Goal: Feedback & Contribution: Submit feedback/report problem

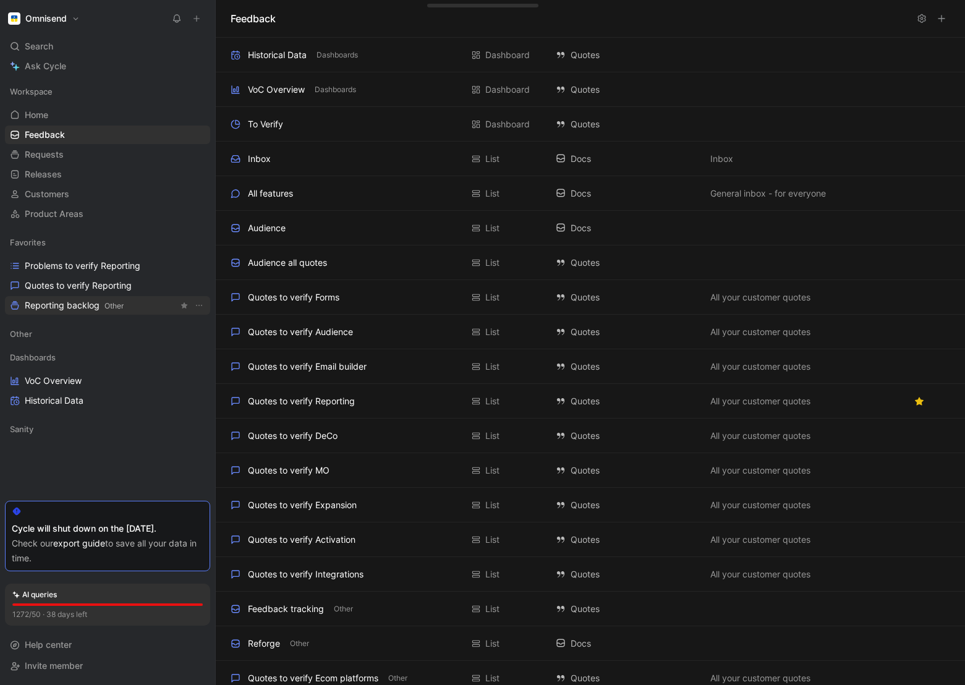
click at [69, 305] on span "Reporting backlog Other" at bounding box center [74, 305] width 99 height 13
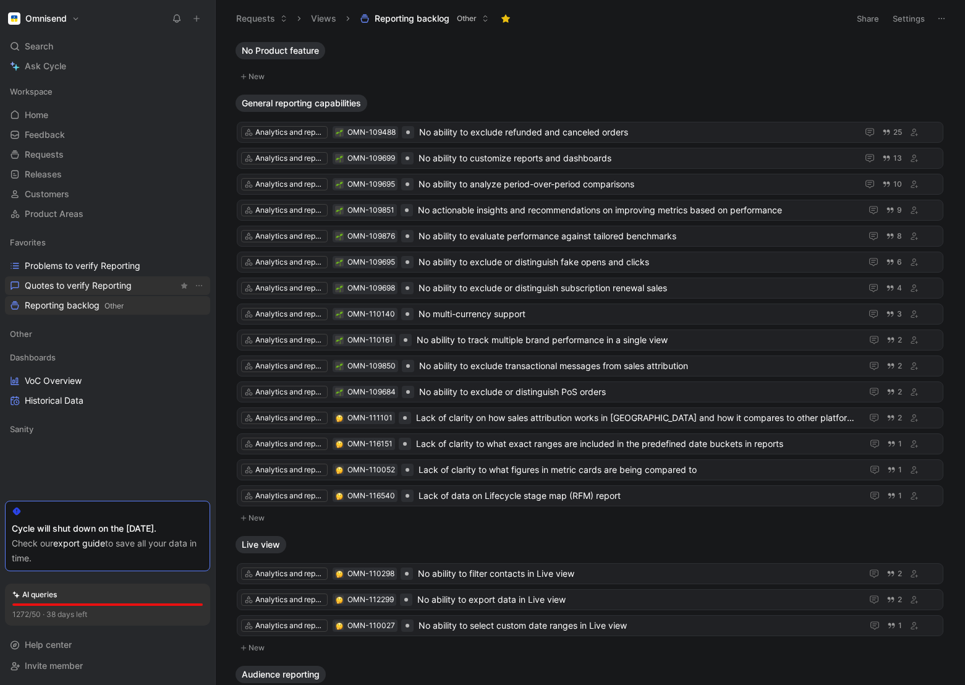
click at [73, 284] on span "Quotes to verify Reporting" at bounding box center [78, 285] width 107 height 12
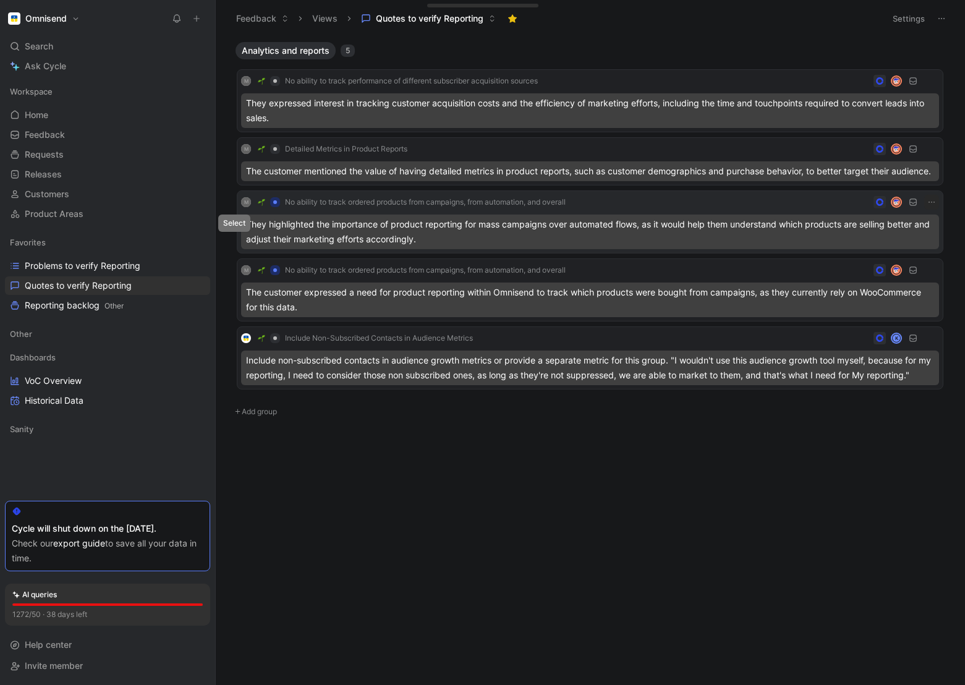
click at [235, 224] on icon at bounding box center [234, 221] width 5 height 5
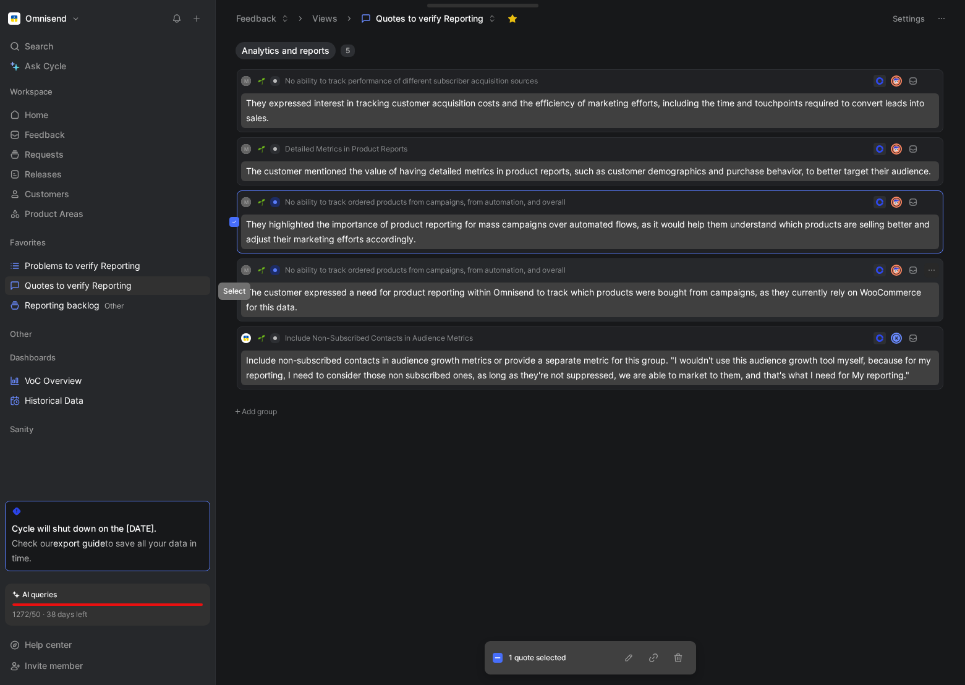
click at [232, 292] on icon at bounding box center [234, 289] width 5 height 5
click at [633, 653] on icon "button" at bounding box center [629, 658] width 10 height 10
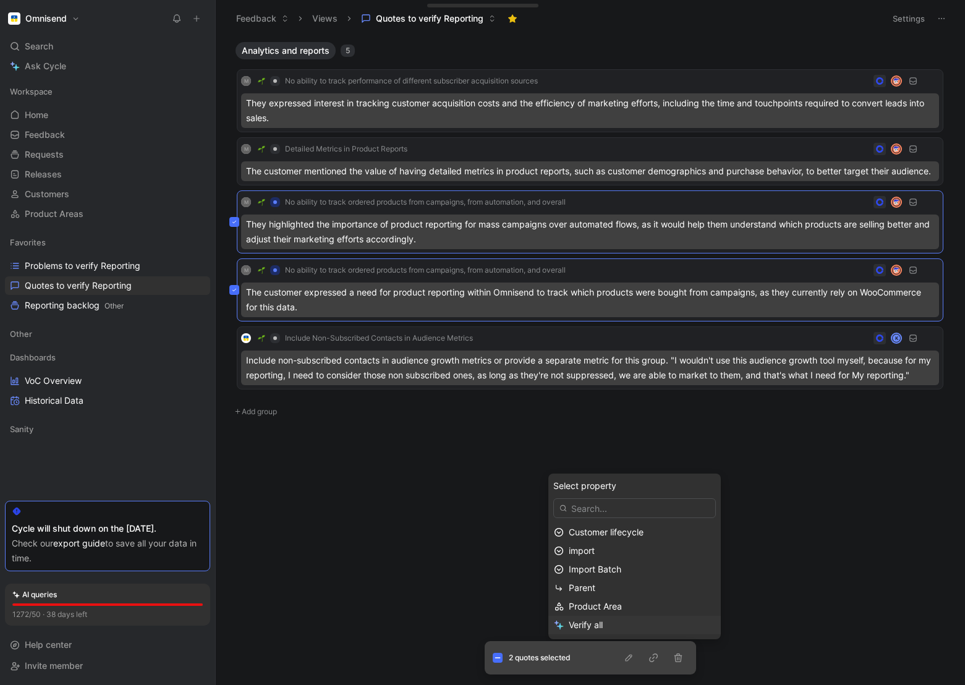
click at [606, 626] on div "Verify all" at bounding box center [642, 624] width 146 height 15
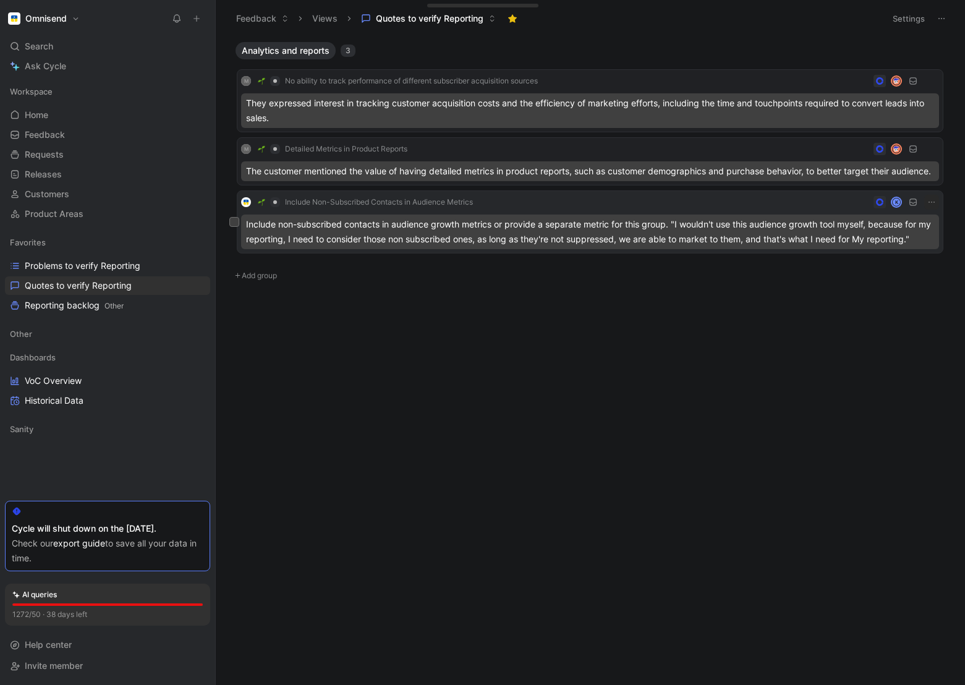
click at [452, 241] on div "Include non-subscribed contacts in audience growth metrics or provide a separat…" at bounding box center [590, 231] width 698 height 35
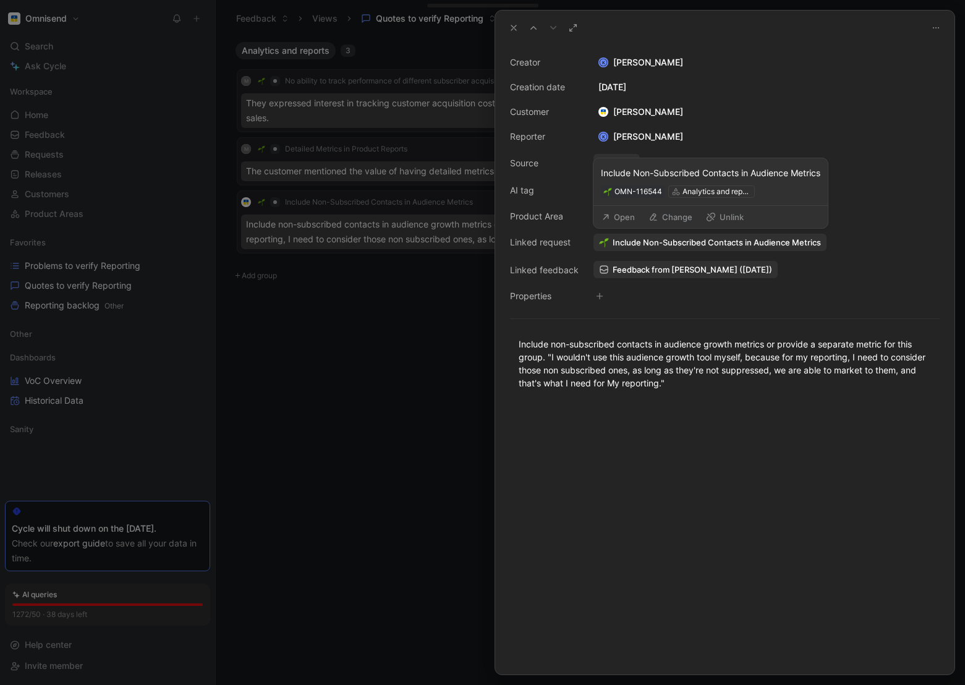
click at [688, 240] on span "Include Non-Subscribed Contacts in Audience Metrics" at bounding box center [716, 242] width 208 height 11
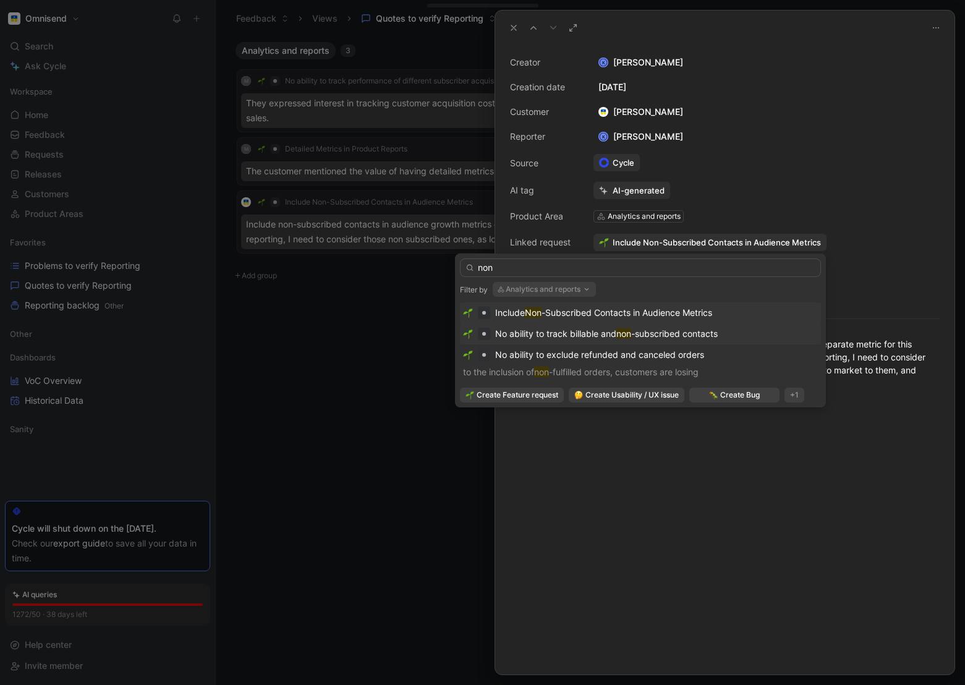
type input "non"
click at [551, 331] on span "No ability to track billable and" at bounding box center [555, 333] width 121 height 11
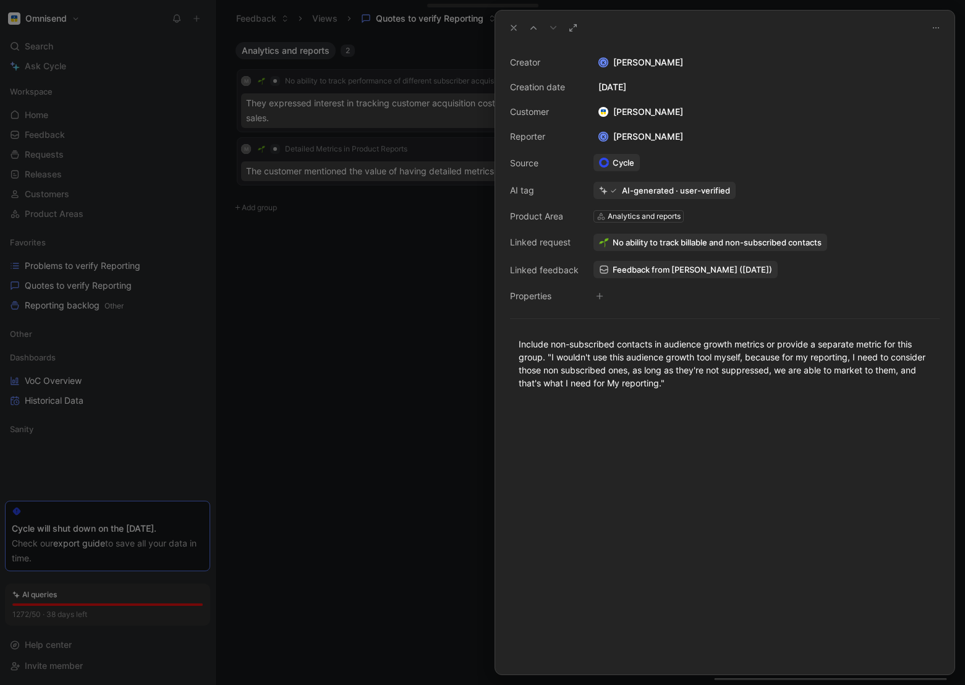
click at [512, 29] on icon at bounding box center [514, 28] width 10 height 10
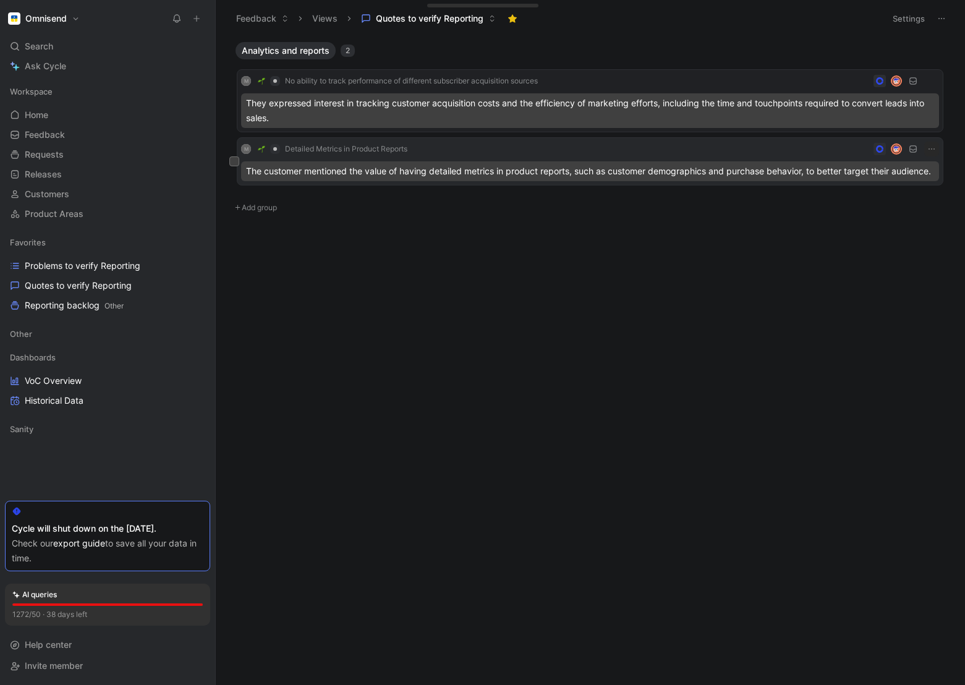
click at [343, 174] on div "The customer mentioned the value of having detailed metrics in product reports,…" at bounding box center [590, 171] width 698 height 20
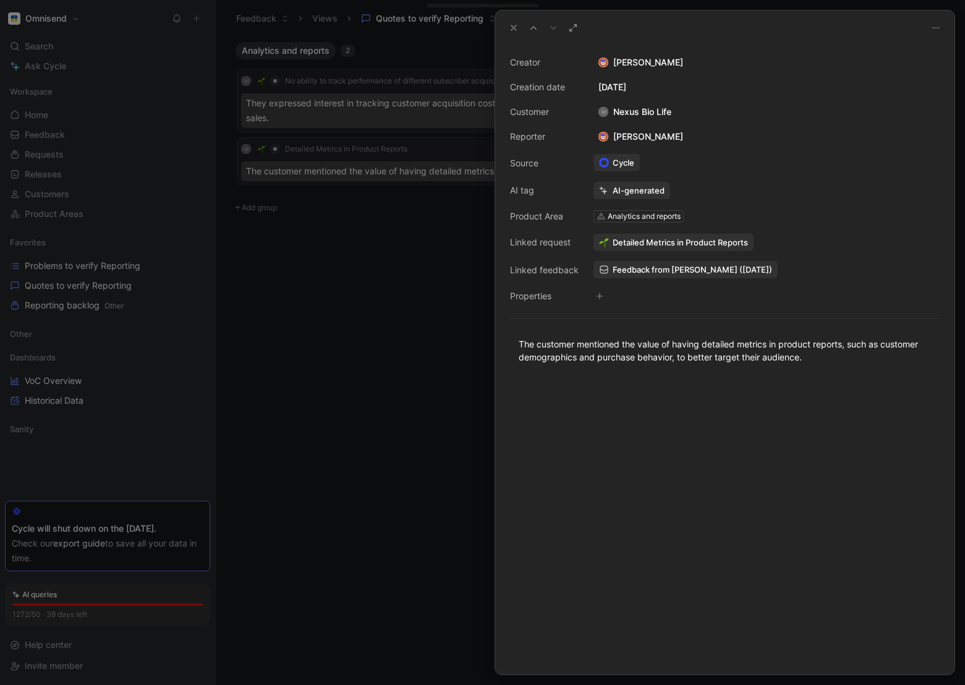
click at [462, 431] on div at bounding box center [482, 342] width 965 height 685
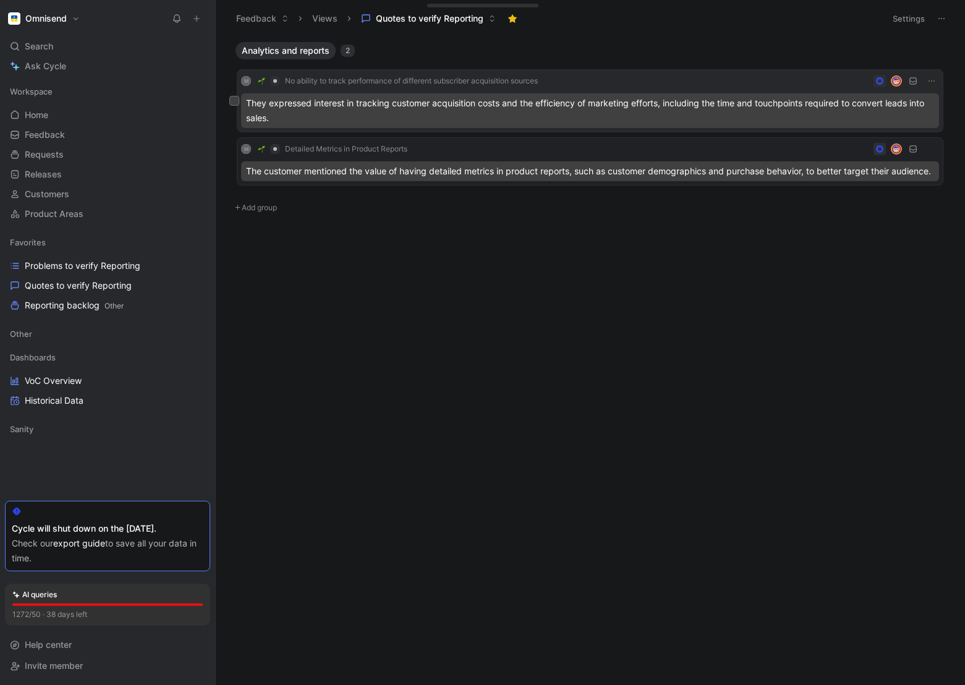
click at [421, 117] on div "They expressed interest in tracking customer acquisition costs and the efficien…" at bounding box center [590, 110] width 698 height 35
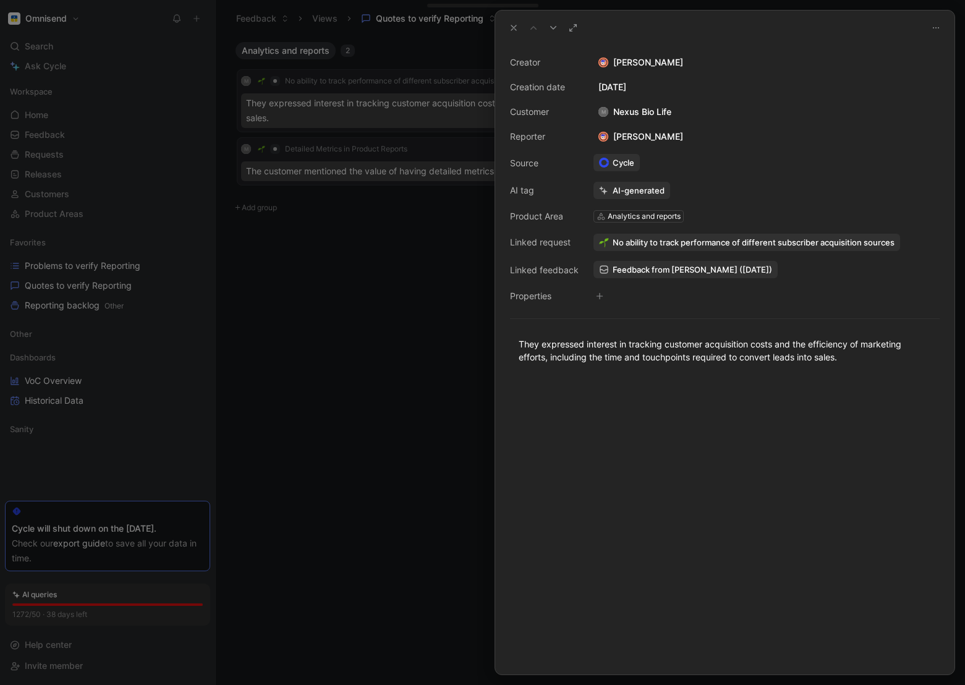
click at [449, 387] on div at bounding box center [482, 342] width 965 height 685
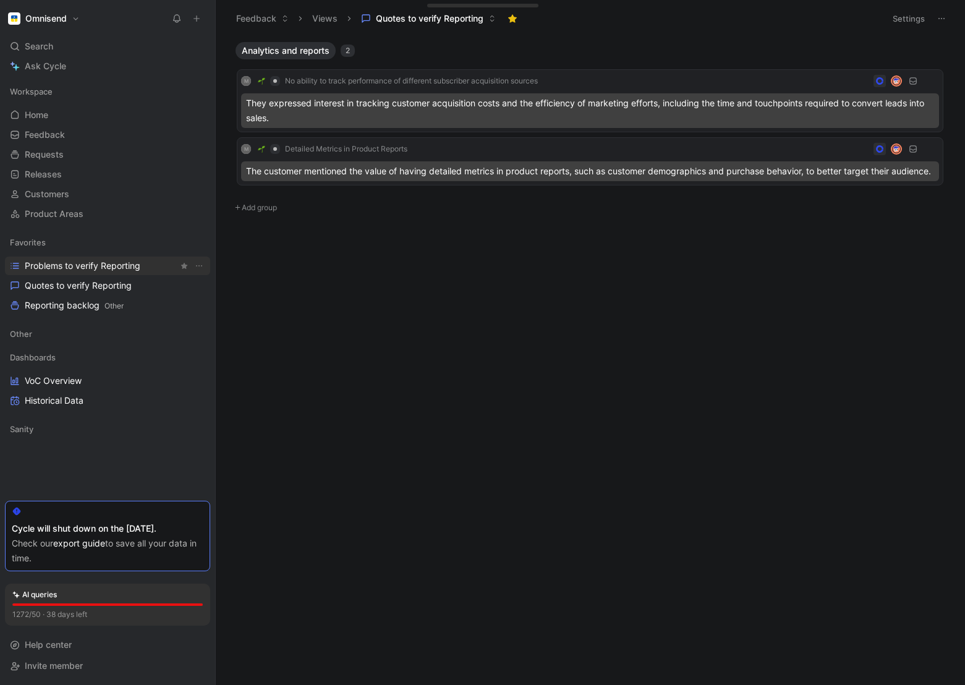
click at [71, 266] on span "Problems to verify Reporting" at bounding box center [83, 266] width 116 height 12
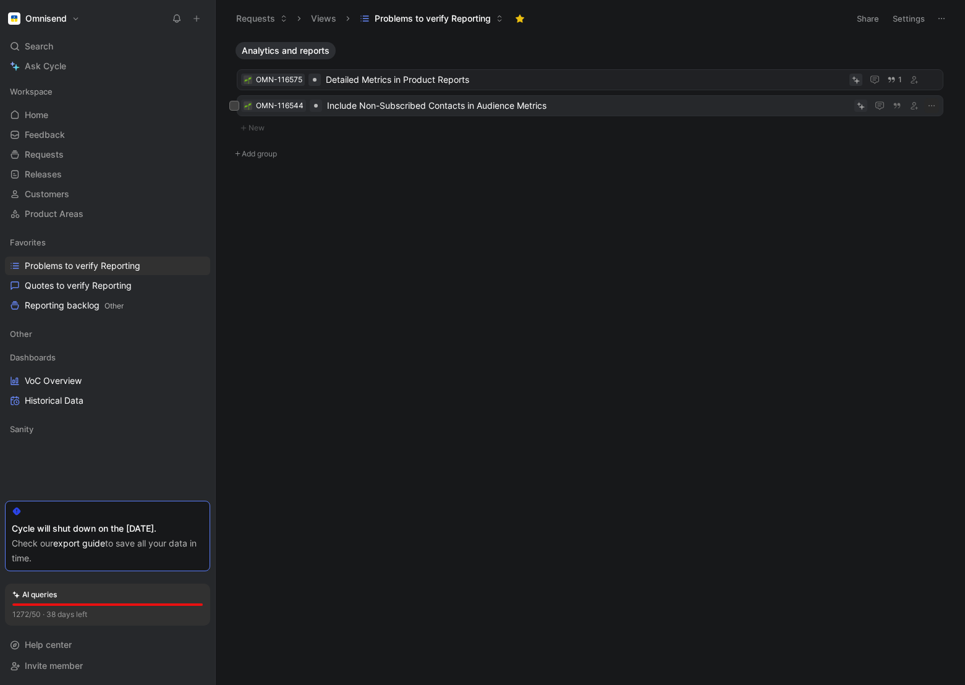
click at [627, 106] on span "Include Non-Subscribed Contacts in Audience Metrics" at bounding box center [588, 105] width 522 height 15
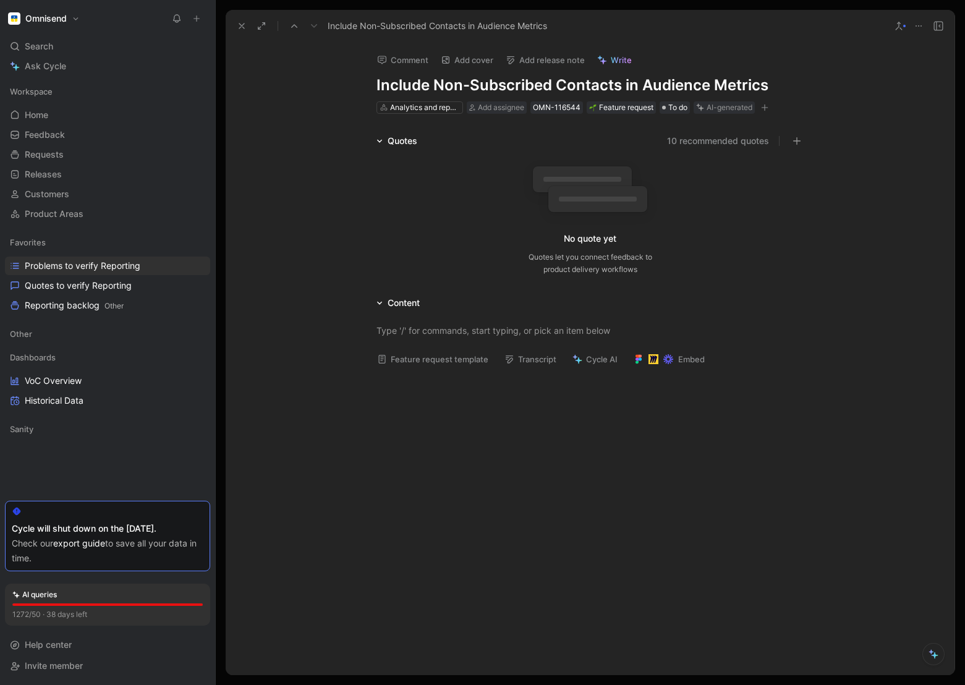
click at [916, 30] on icon at bounding box center [918, 26] width 10 height 10
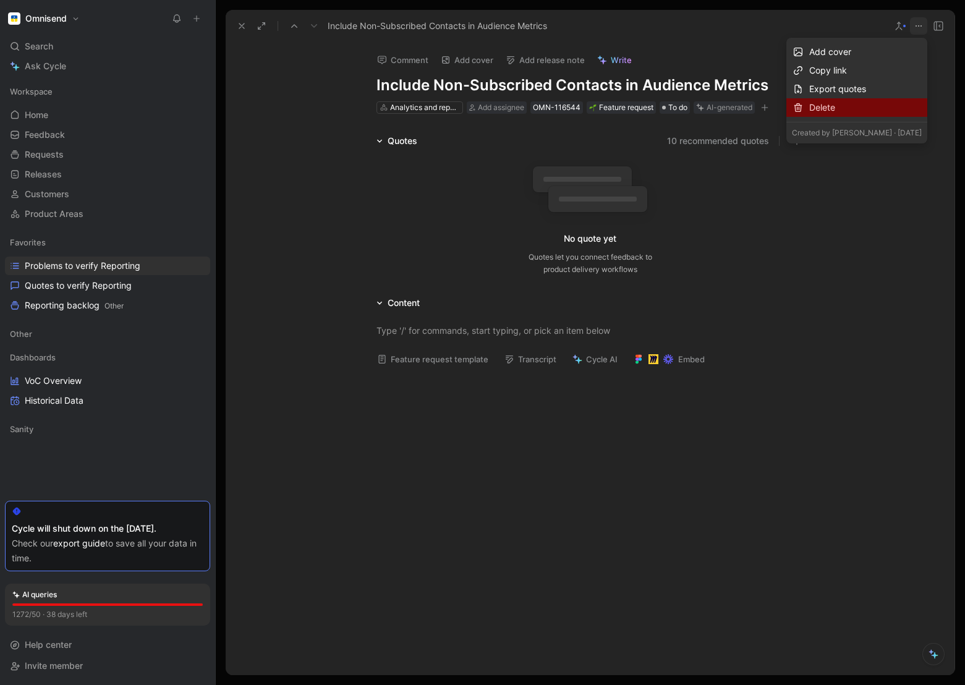
click at [851, 106] on div "Delete" at bounding box center [865, 107] width 112 height 15
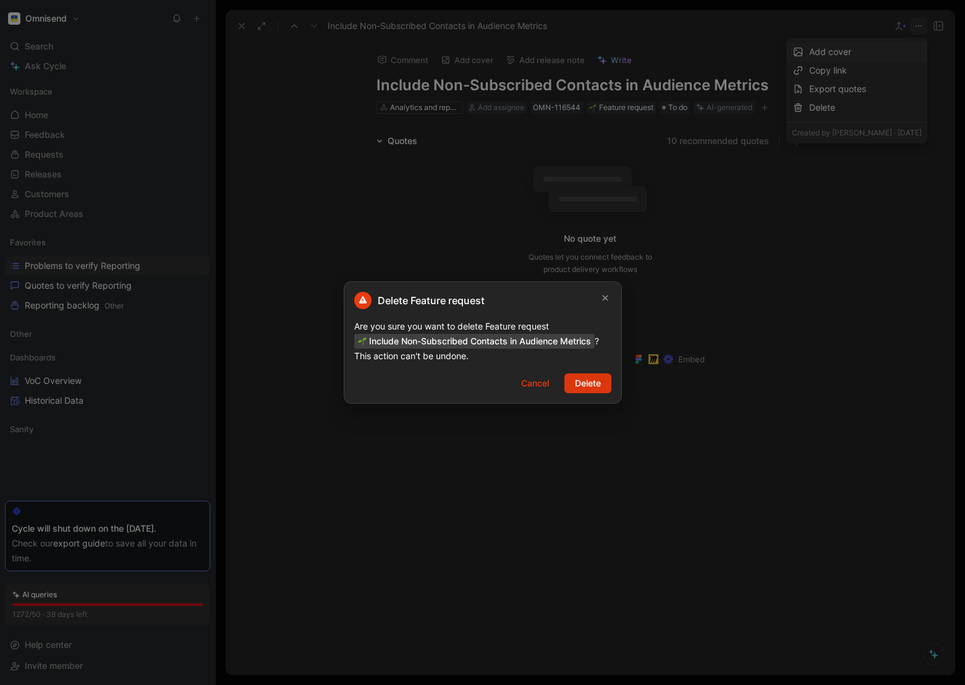
click at [590, 386] on span "Delete" at bounding box center [588, 383] width 26 height 15
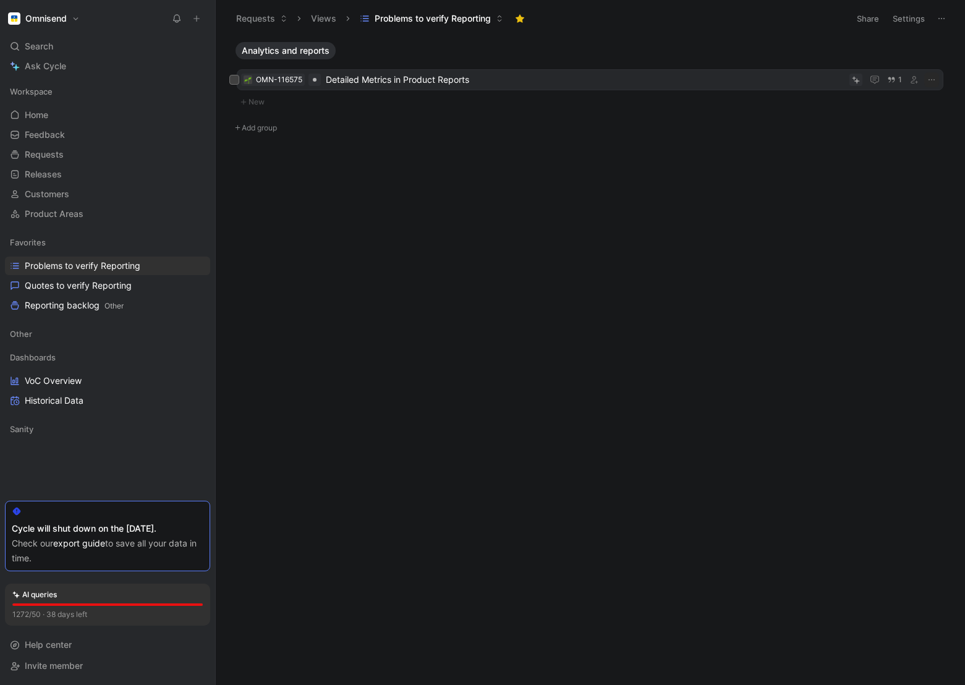
click at [515, 81] on span "Detailed Metrics in Product Reports" at bounding box center [585, 79] width 518 height 15
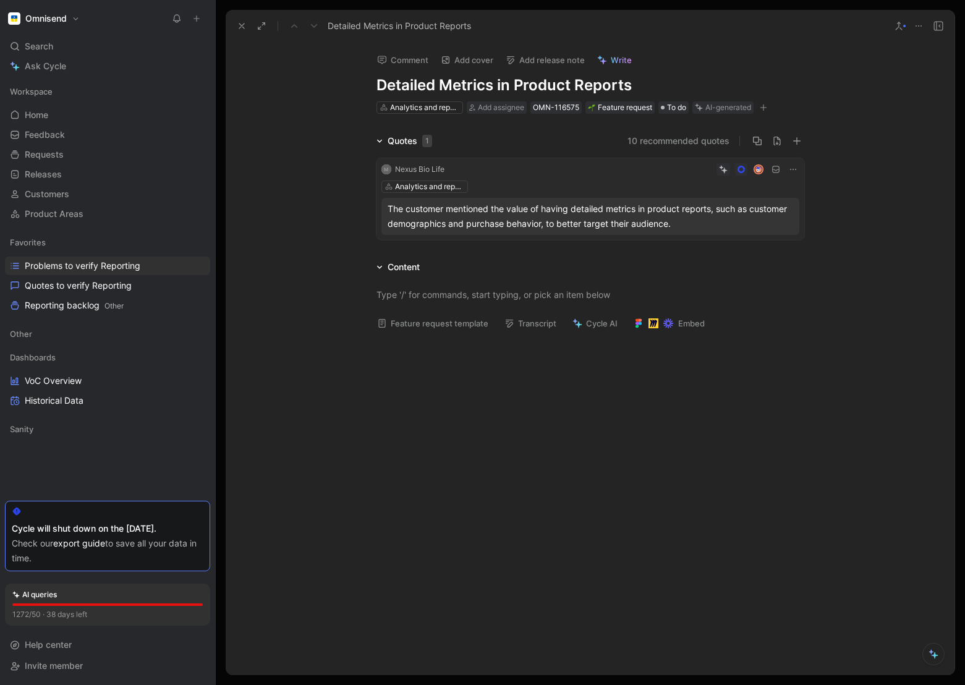
click at [648, 222] on div "The customer mentioned the value of having detailed metrics in product reports,…" at bounding box center [589, 216] width 405 height 30
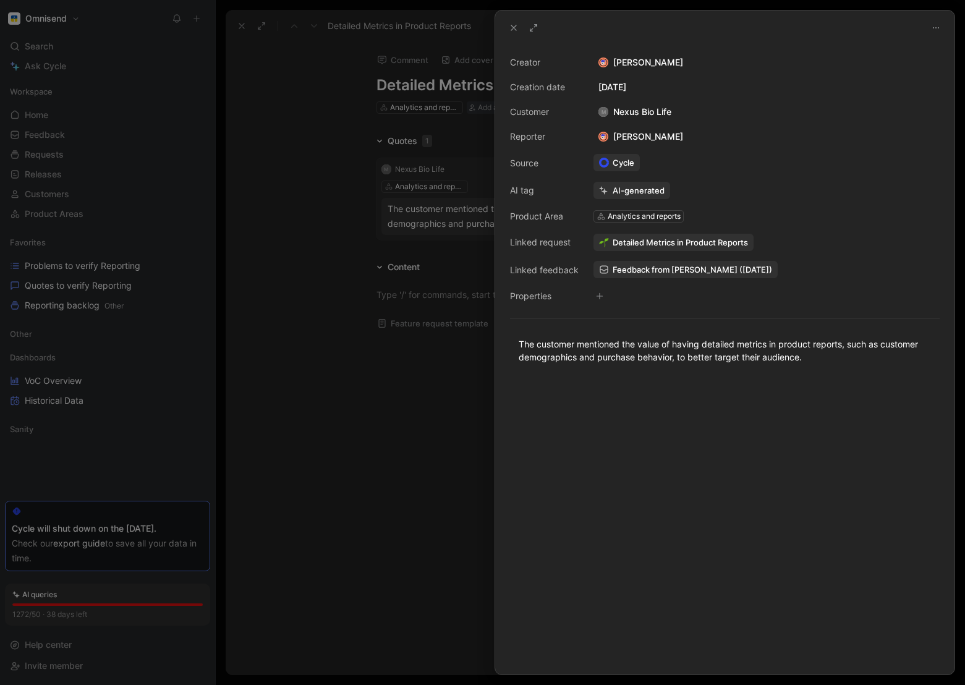
click at [670, 269] on span "Feedback from [PERSON_NAME] ([DATE])" at bounding box center [691, 269] width 159 height 11
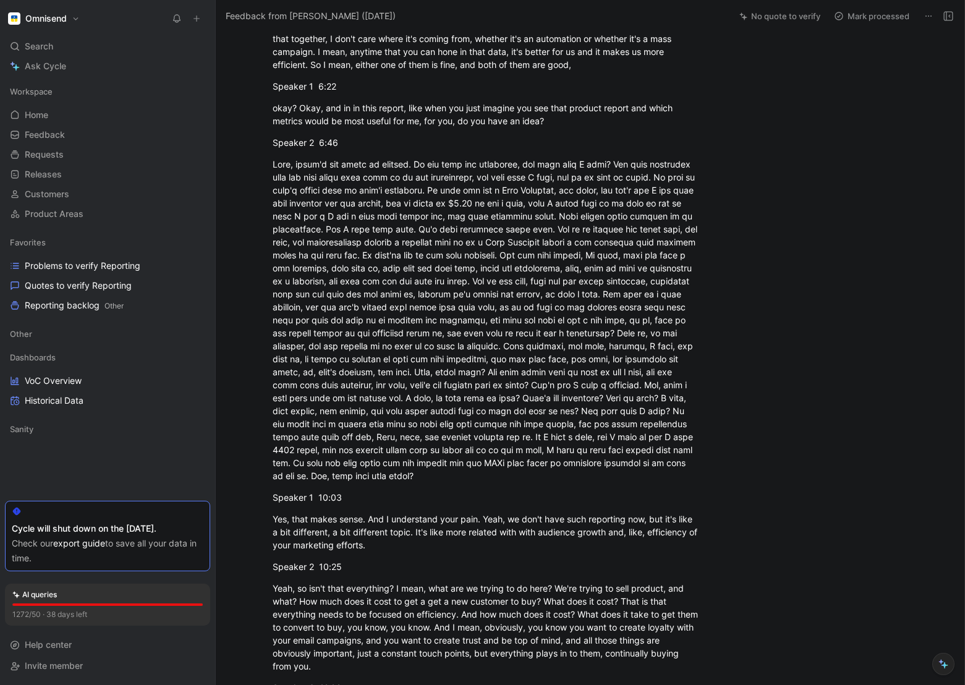
scroll to position [1250, 0]
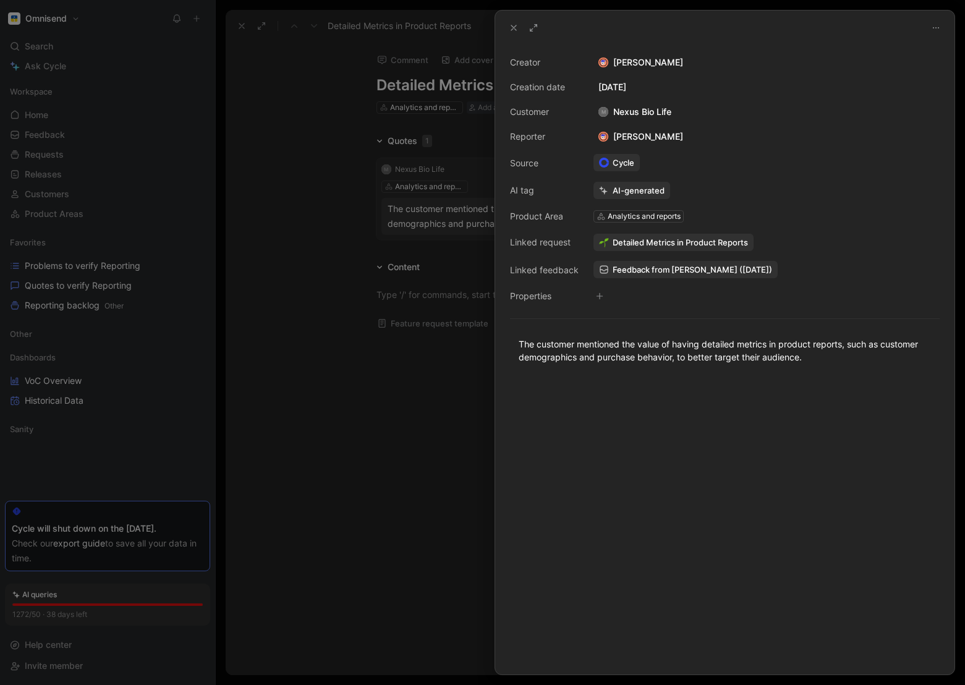
click at [363, 394] on div at bounding box center [482, 342] width 965 height 685
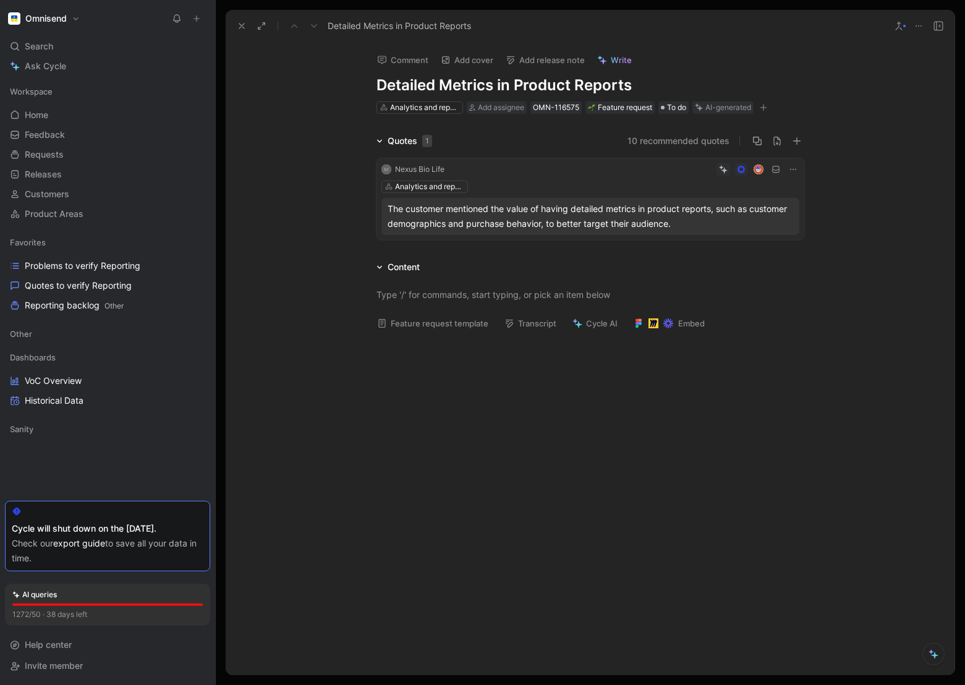
click at [240, 23] on icon at bounding box center [242, 26] width 10 height 10
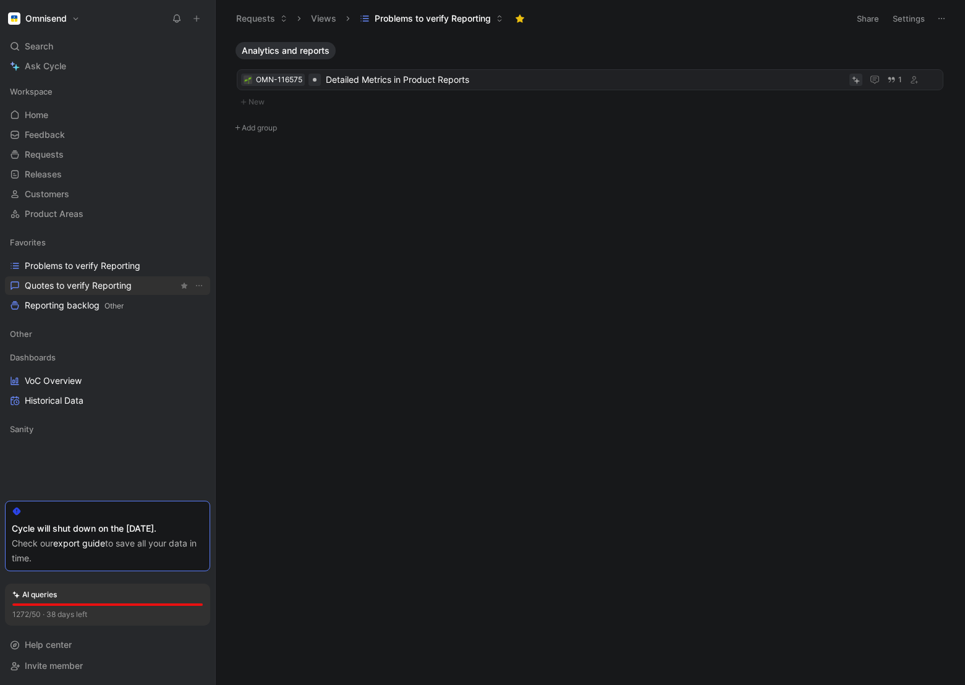
click at [91, 286] on span "Quotes to verify Reporting" at bounding box center [78, 285] width 107 height 12
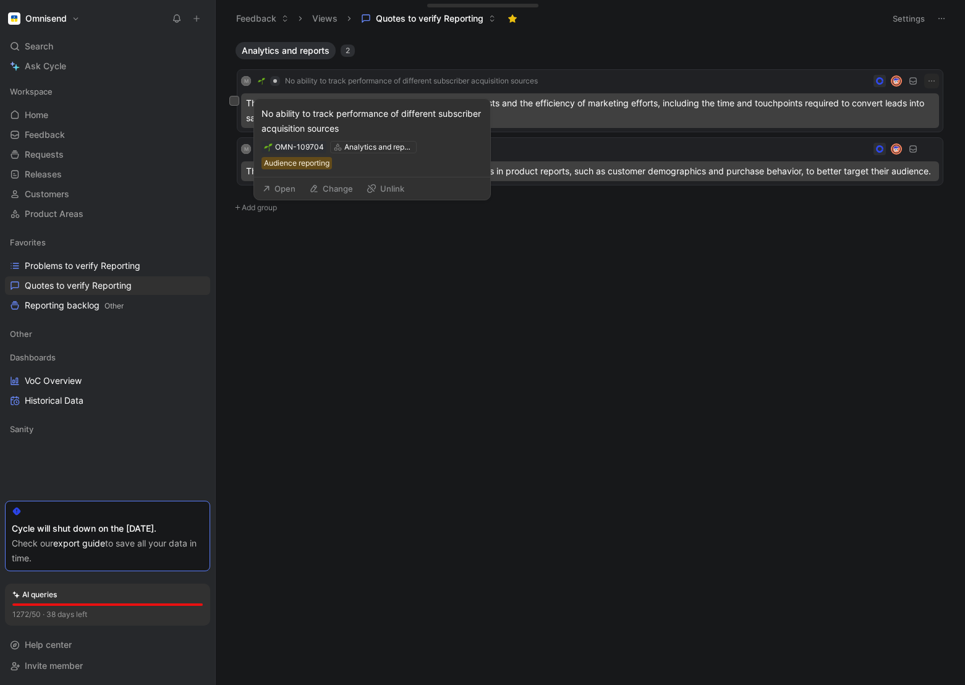
click at [334, 187] on button "Change" at bounding box center [330, 188] width 55 height 17
click at [273, 192] on button "Open" at bounding box center [278, 188] width 44 height 17
click at [398, 82] on span "No ability to track performance of different subscriber acquisition sources" at bounding box center [411, 81] width 253 height 10
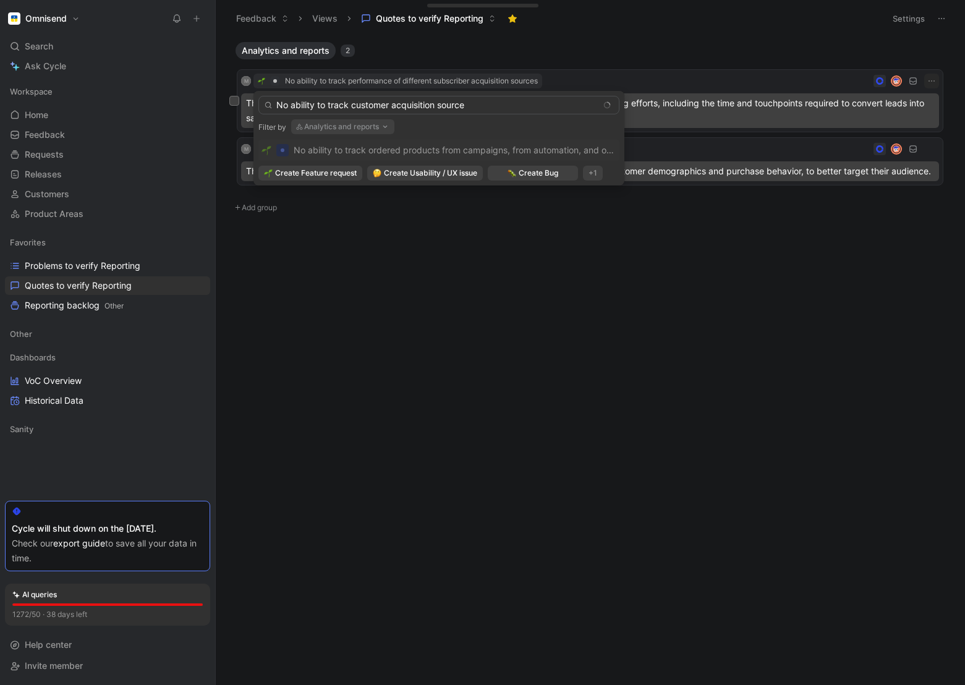
type input "No ability to track customer acquisition sources"
click at [457, 105] on input "No ability to track customer acquisition sources" at bounding box center [438, 105] width 361 height 19
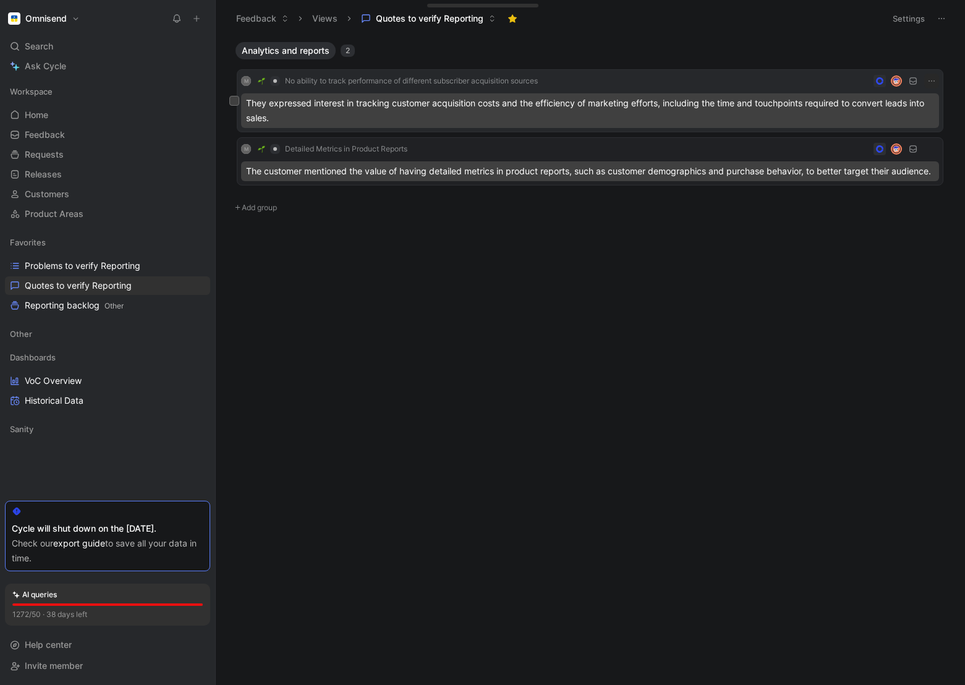
click at [557, 105] on div "They expressed interest in tracking customer acquisition costs and the efficien…" at bounding box center [590, 110] width 698 height 35
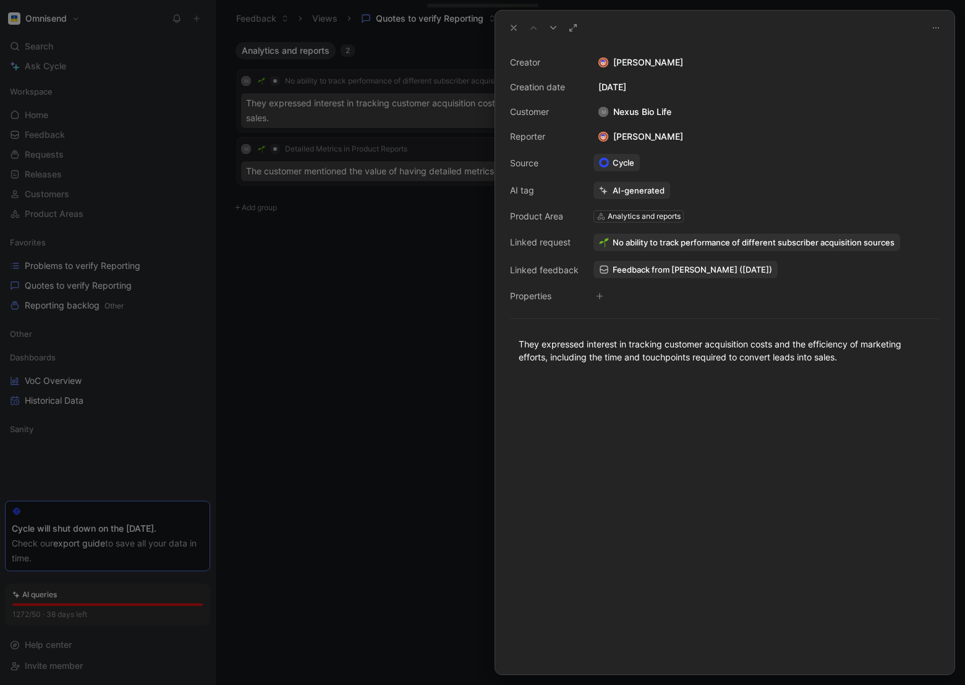
click at [395, 364] on div at bounding box center [482, 342] width 965 height 685
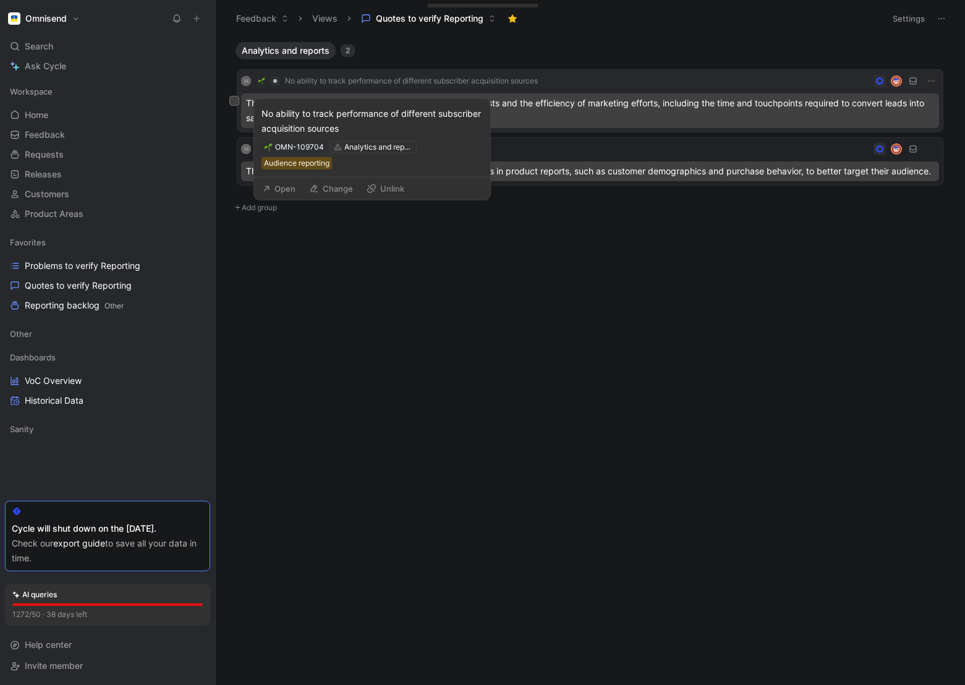
click at [379, 76] on span "No ability to track performance of different subscriber acquisition sources" at bounding box center [411, 81] width 253 height 10
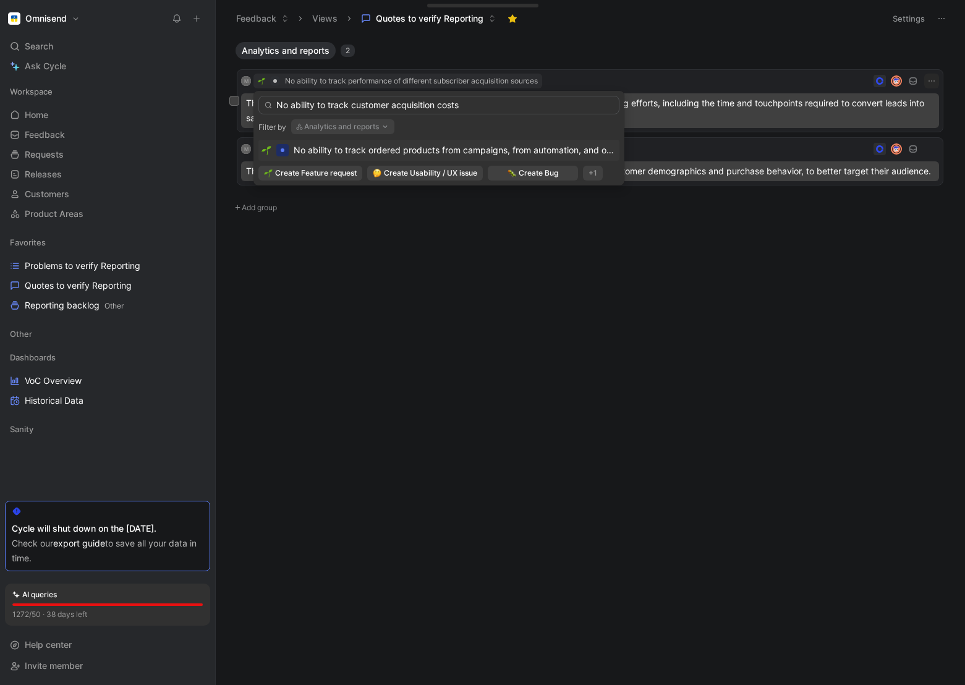
drag, startPoint x: 290, startPoint y: 105, endPoint x: 350, endPoint y: 105, distance: 59.3
click at [350, 105] on input "No ability to track customer acquisition costs" at bounding box center [438, 105] width 361 height 19
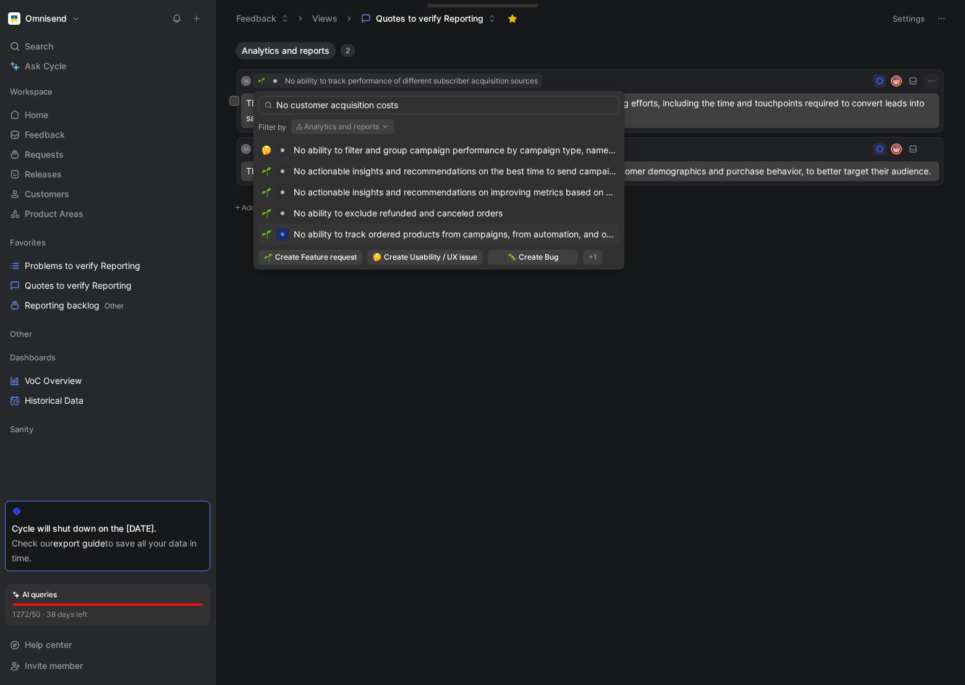
click at [387, 105] on input "No customer acquisition costs" at bounding box center [438, 105] width 361 height 19
type input "No customer acquisition analytics"
click at [307, 258] on span "Create Feature request" at bounding box center [316, 257] width 82 height 12
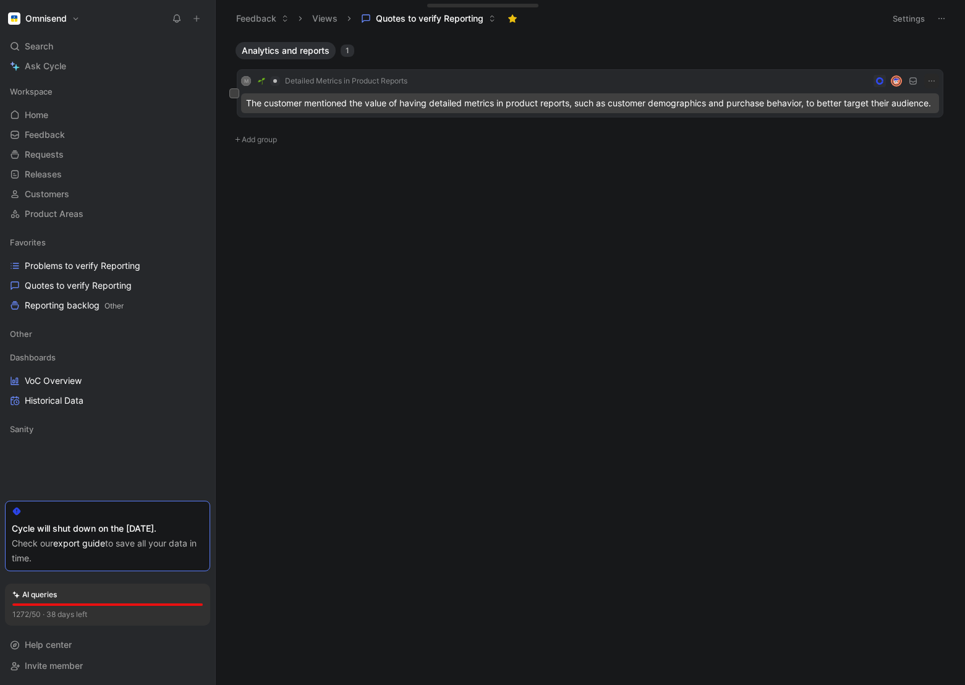
click at [393, 103] on div "The customer mentioned the value of having detailed metrics in product reports,…" at bounding box center [590, 103] width 698 height 20
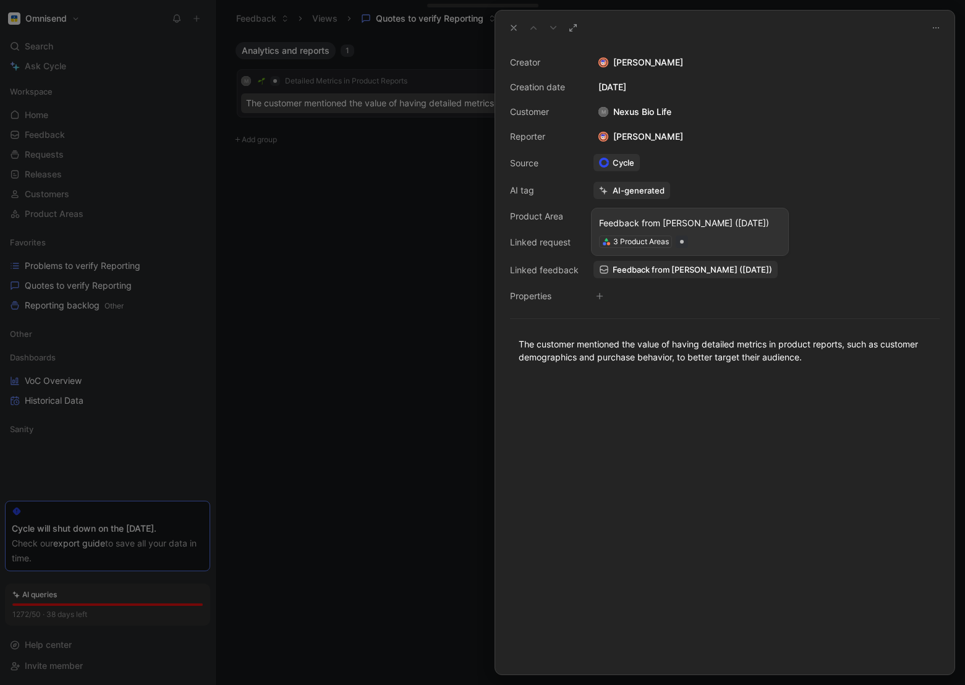
click at [688, 266] on span "Feedback from [PERSON_NAME] ([DATE])" at bounding box center [691, 269] width 159 height 11
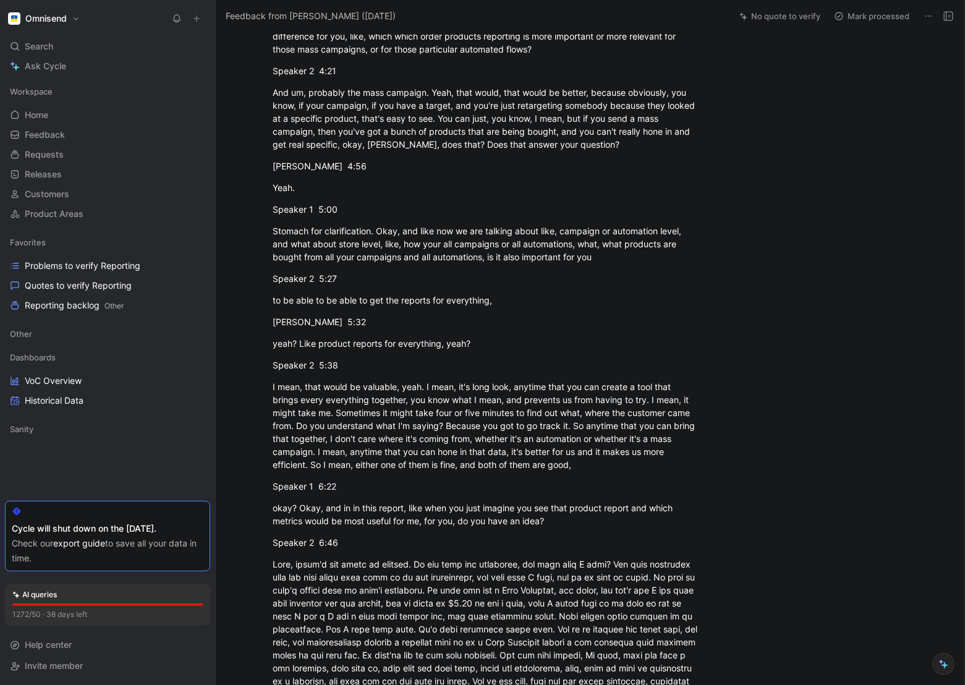
scroll to position [56, 0]
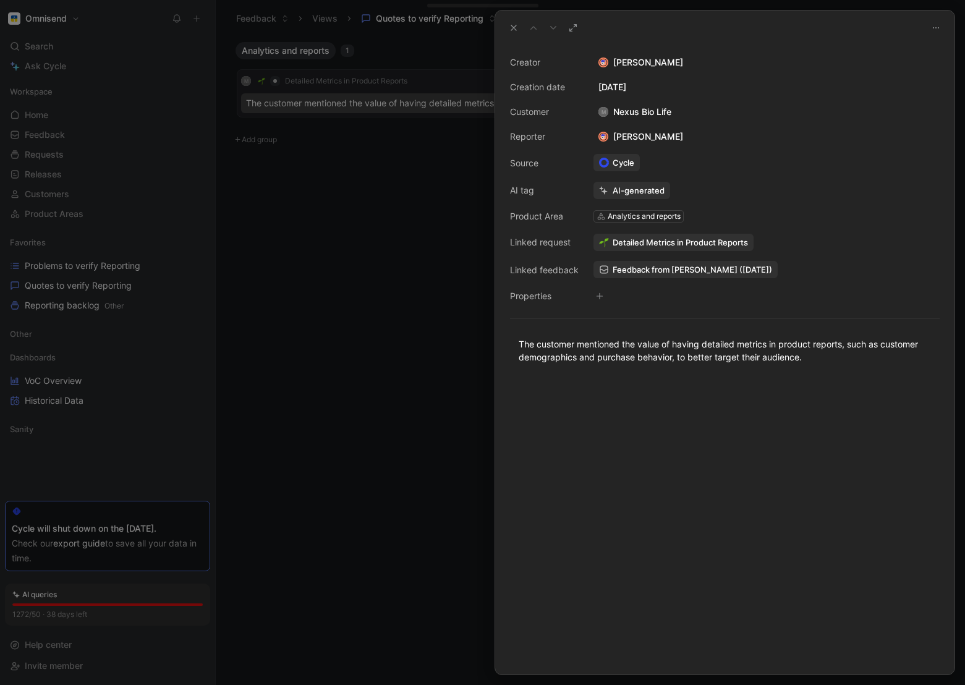
click at [400, 284] on div at bounding box center [482, 342] width 965 height 685
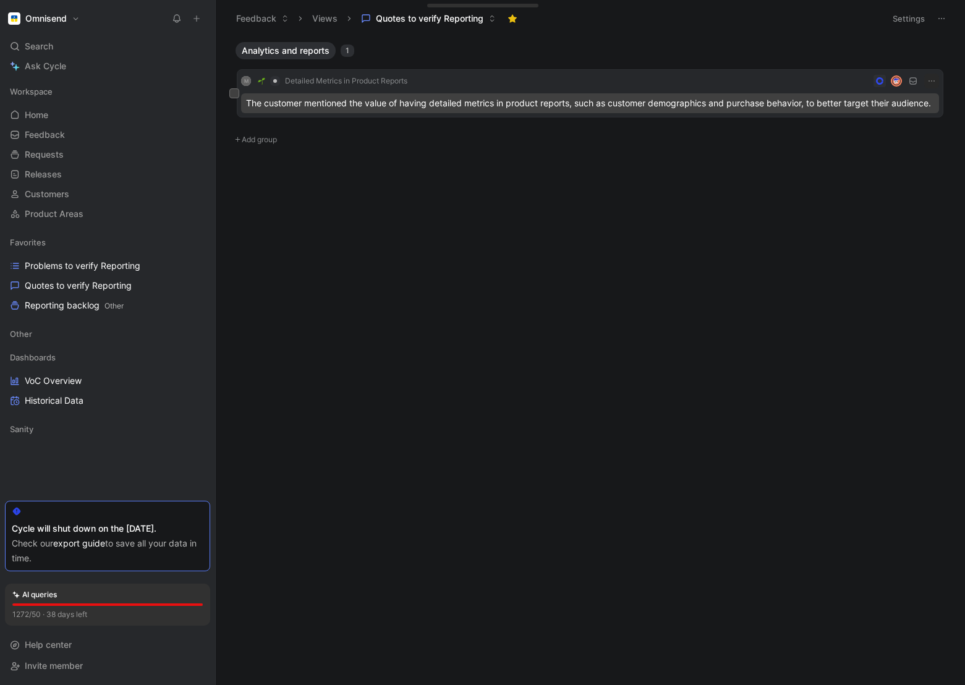
click at [366, 83] on span "Detailed Metrics in Product Reports" at bounding box center [346, 81] width 122 height 10
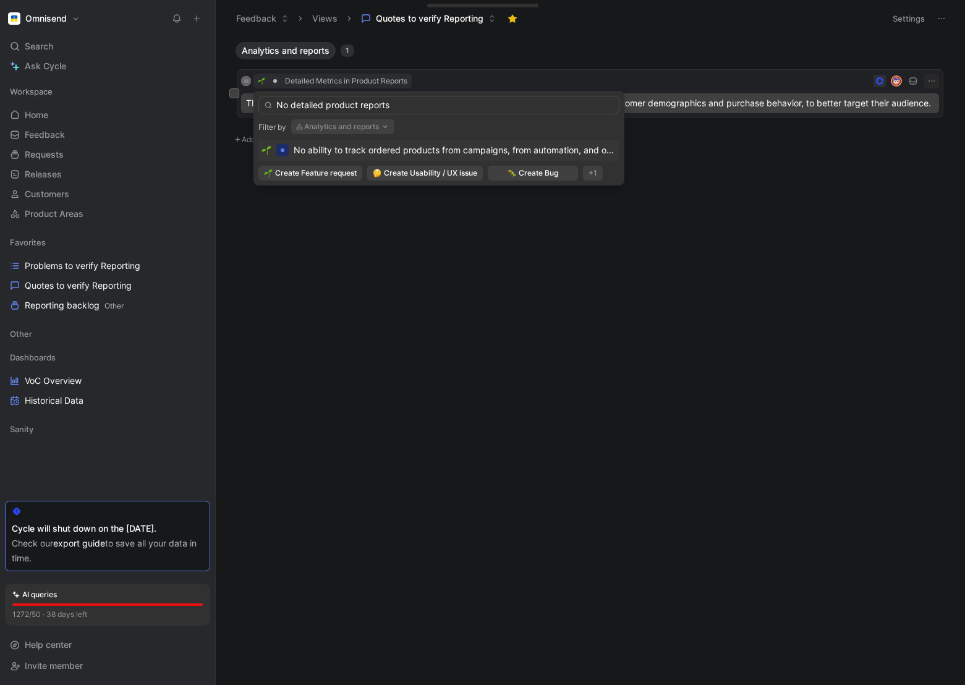
click at [333, 106] on input "No detailed product reports" at bounding box center [438, 105] width 361 height 19
click at [327, 108] on input "No detailed product reports" at bounding box center [438, 105] width 361 height 19
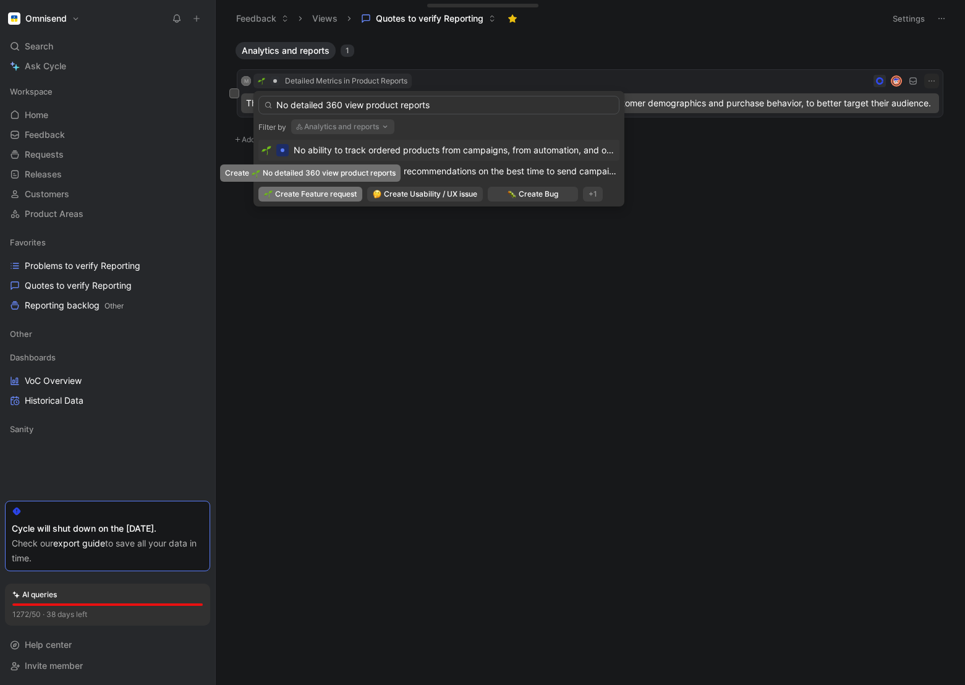
type input "No detailed 360 view product reports"
click at [292, 194] on span "Create Feature request" at bounding box center [316, 194] width 82 height 12
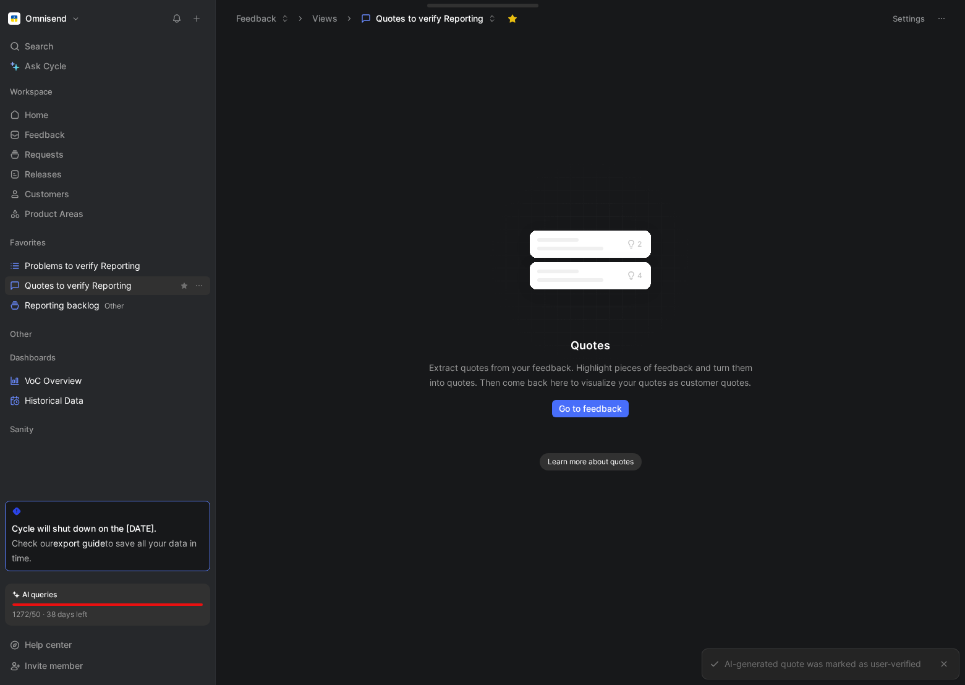
click at [78, 283] on span "Quotes to verify Reporting" at bounding box center [78, 285] width 107 height 12
click at [82, 260] on span "Problems to verify Reporting" at bounding box center [83, 266] width 116 height 12
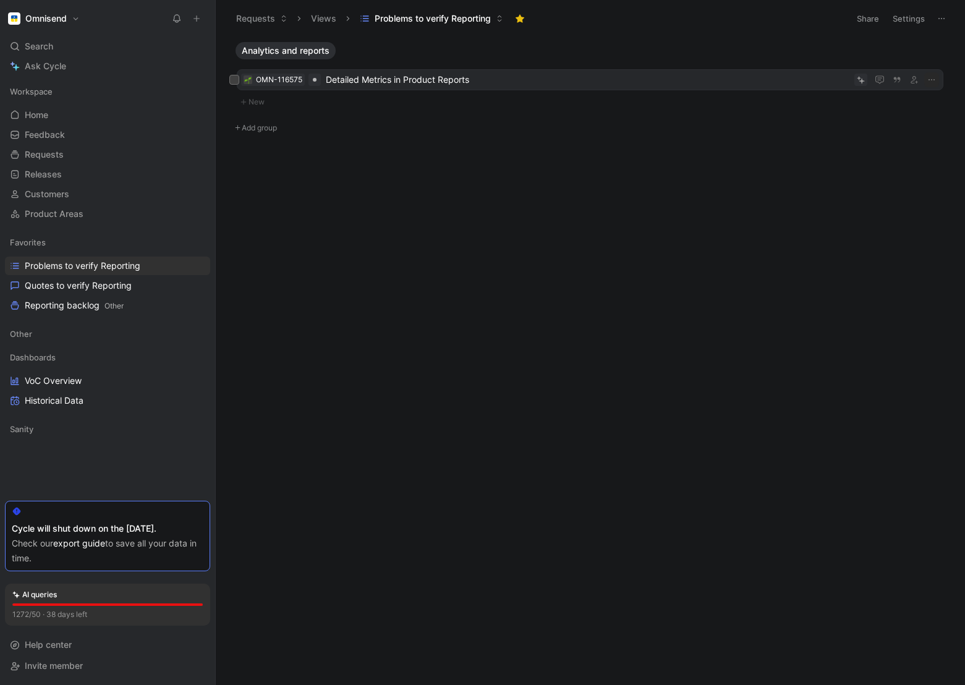
click at [628, 88] on div "OMN-116575 Detailed Metrics in Product Reports" at bounding box center [590, 79] width 706 height 21
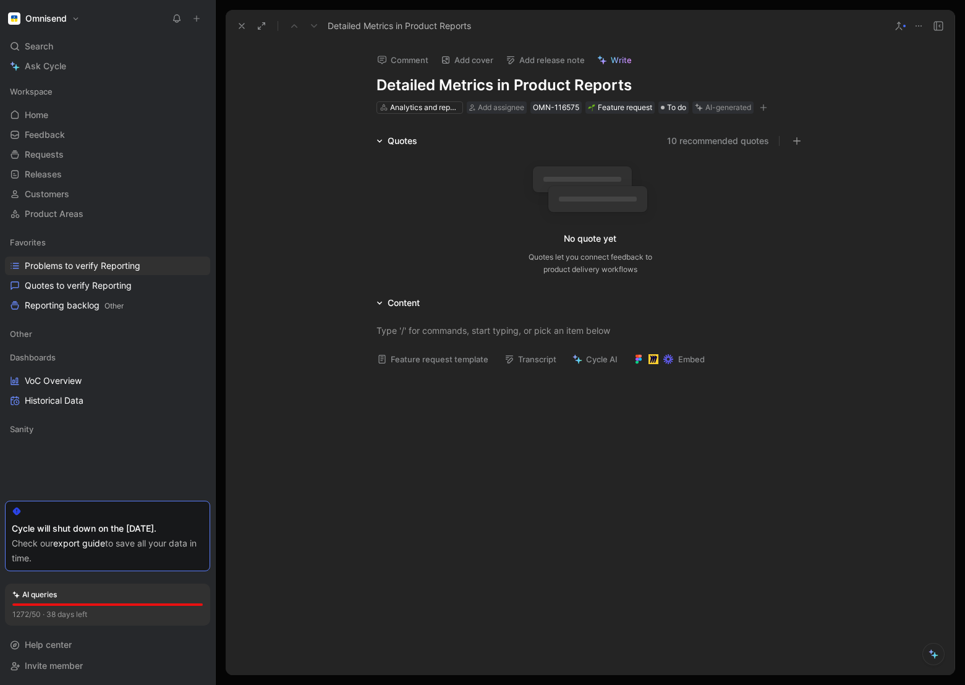
click at [918, 22] on icon at bounding box center [918, 26] width 10 height 10
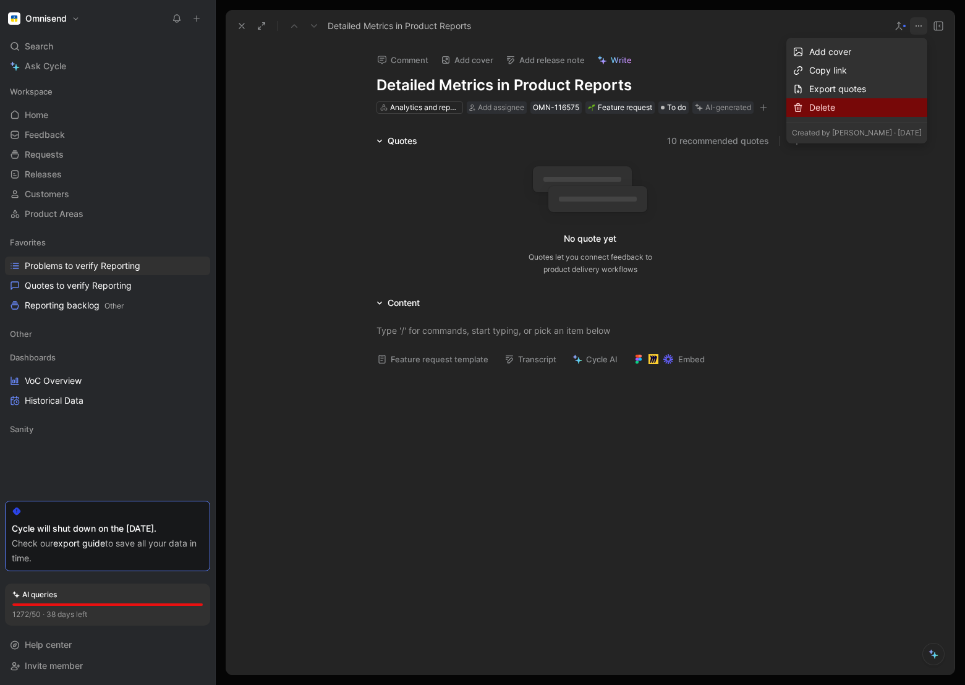
click at [858, 112] on div "Delete" at bounding box center [865, 107] width 112 height 15
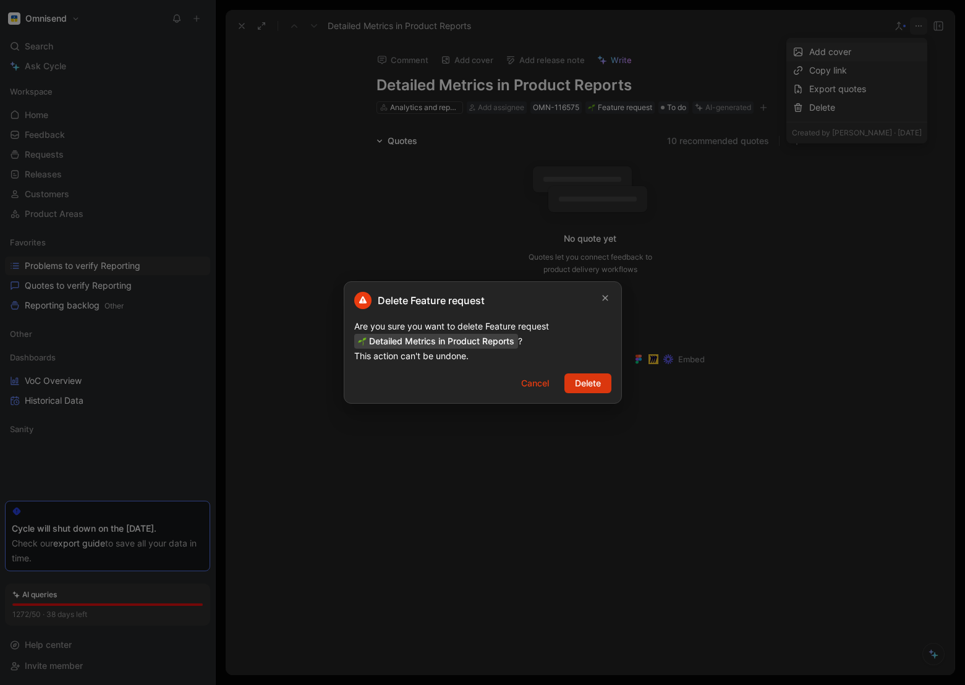
click at [579, 380] on span "Delete" at bounding box center [588, 383] width 26 height 15
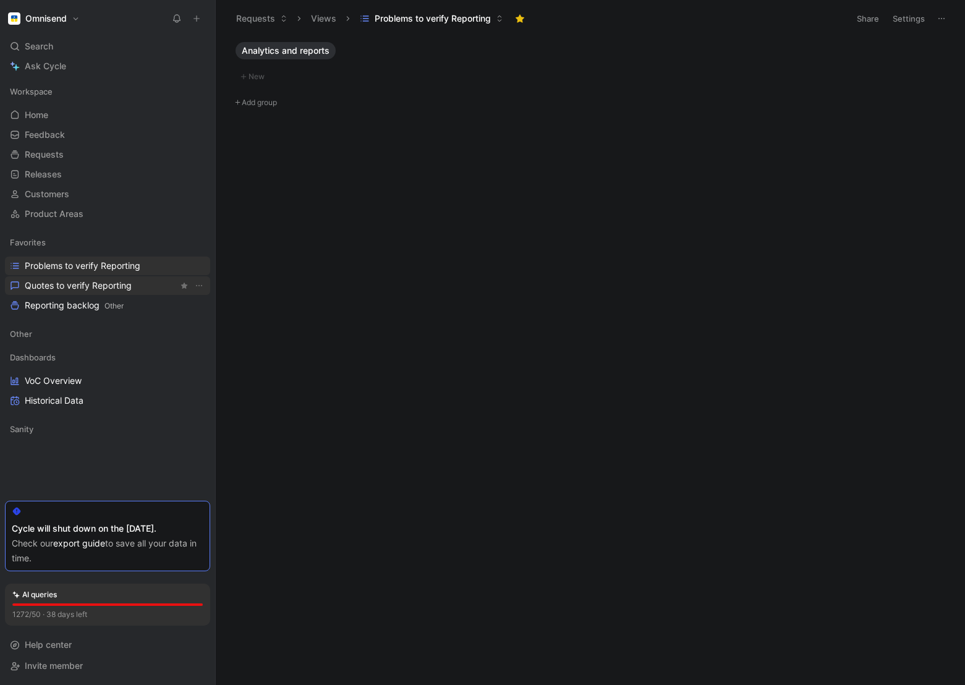
click at [52, 279] on span "Quotes to verify Reporting" at bounding box center [78, 285] width 107 height 12
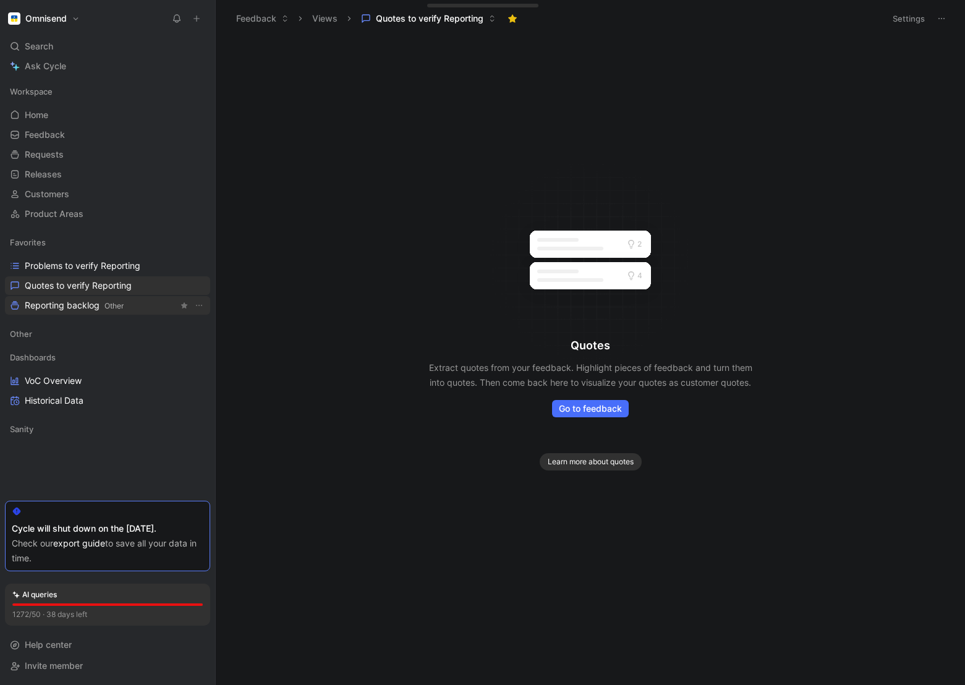
click at [52, 305] on span "Reporting backlog Other" at bounding box center [74, 305] width 99 height 13
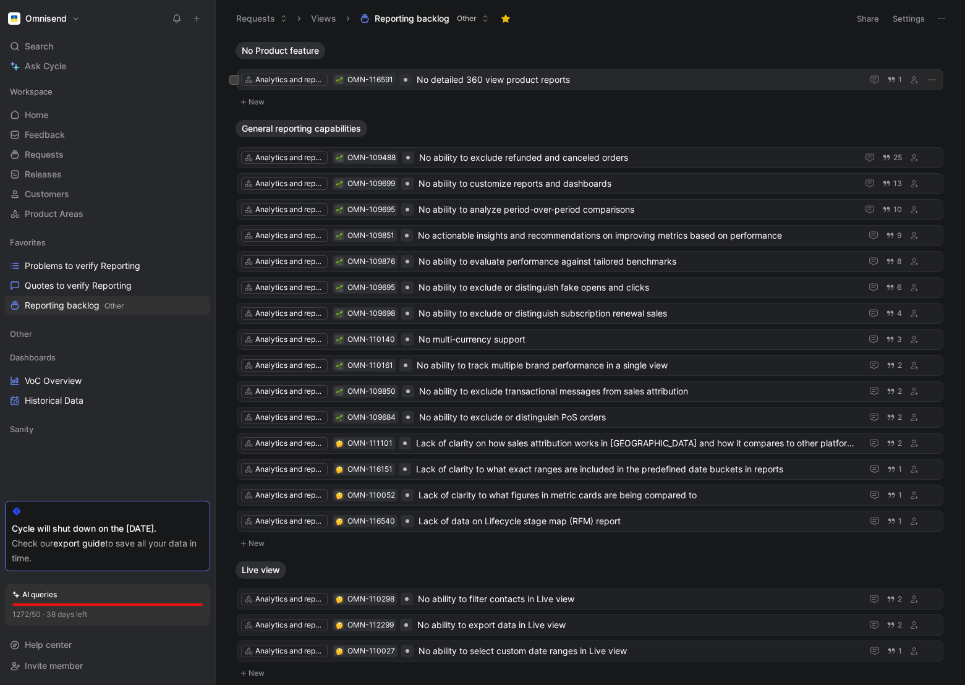
click at [557, 80] on span "No detailed 360 view product reports" at bounding box center [640, 79] width 446 height 15
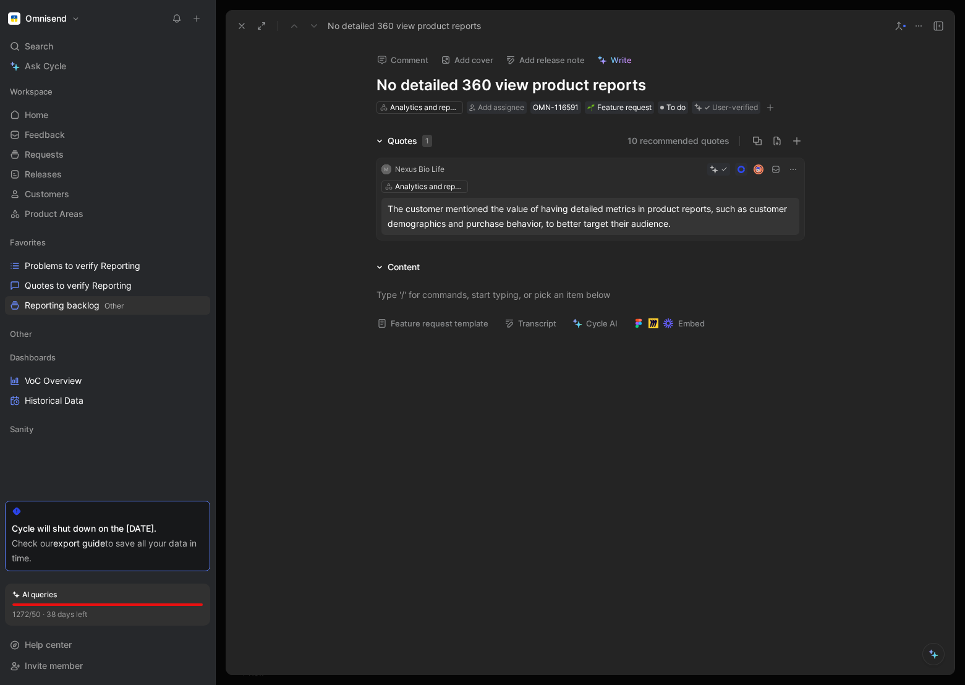
click at [771, 104] on icon "button" at bounding box center [769, 107] width 7 height 7
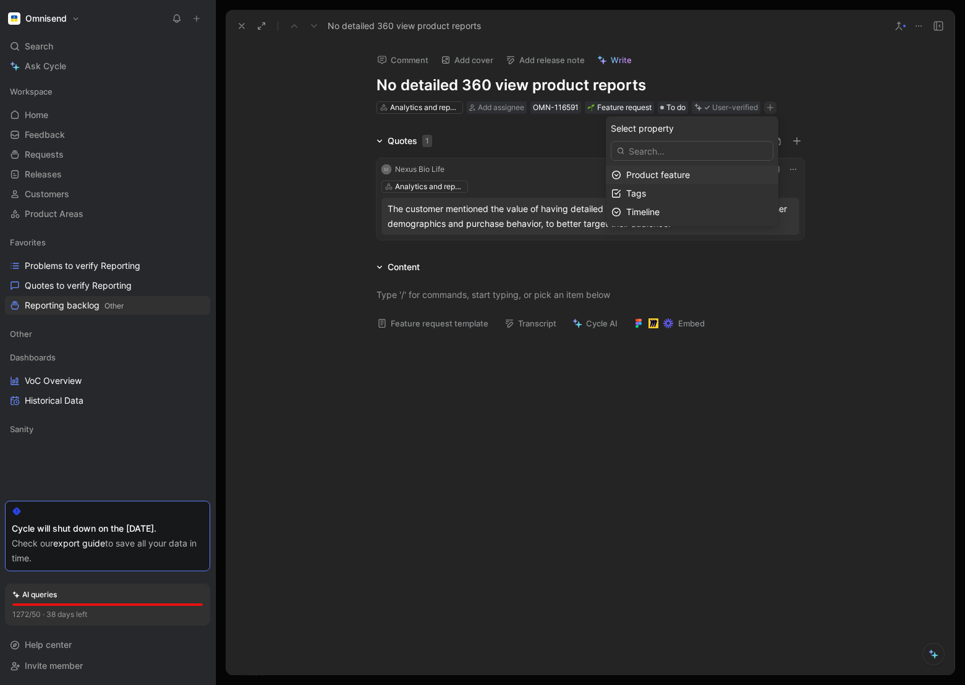
click at [662, 169] on span "Product feature" at bounding box center [658, 174] width 64 height 11
type input "produ"
click at [665, 176] on span "cts reporting" at bounding box center [661, 176] width 52 height 11
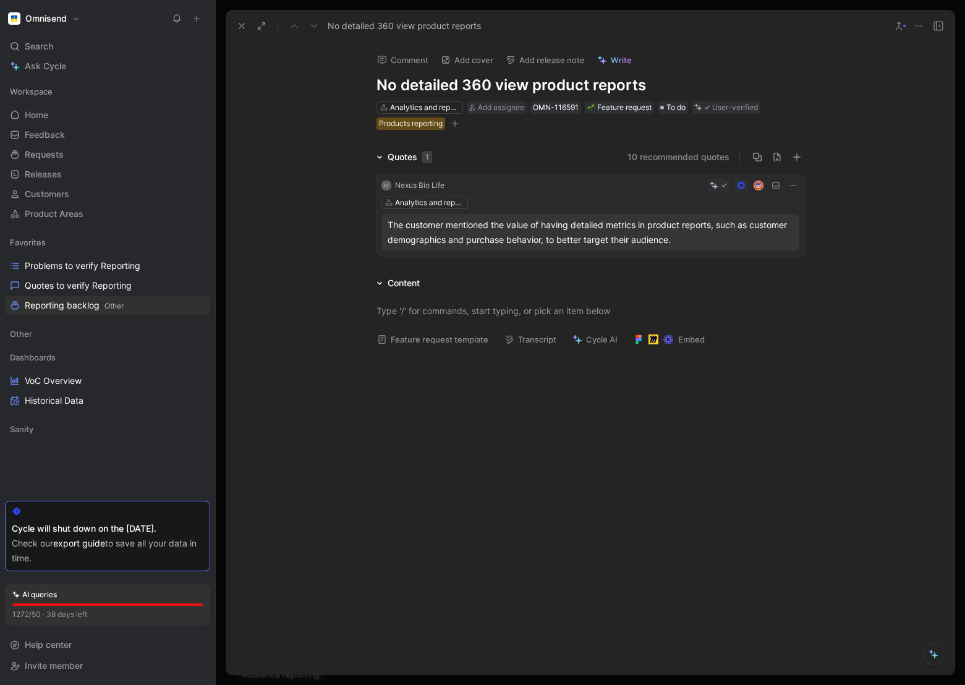
click at [244, 25] on icon at bounding box center [242, 26] width 10 height 10
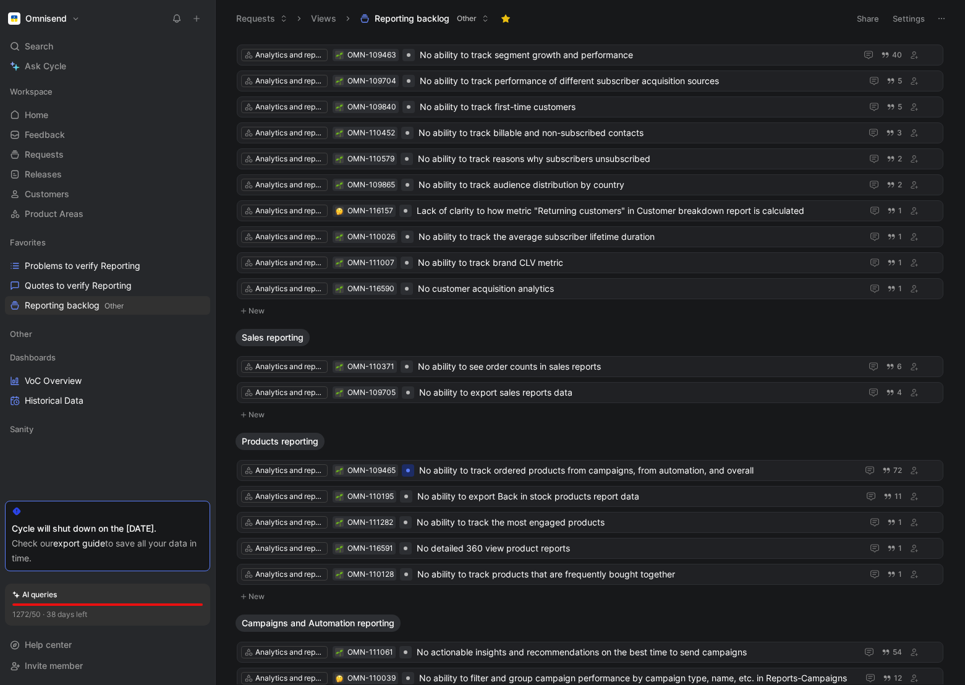
scroll to position [652, 0]
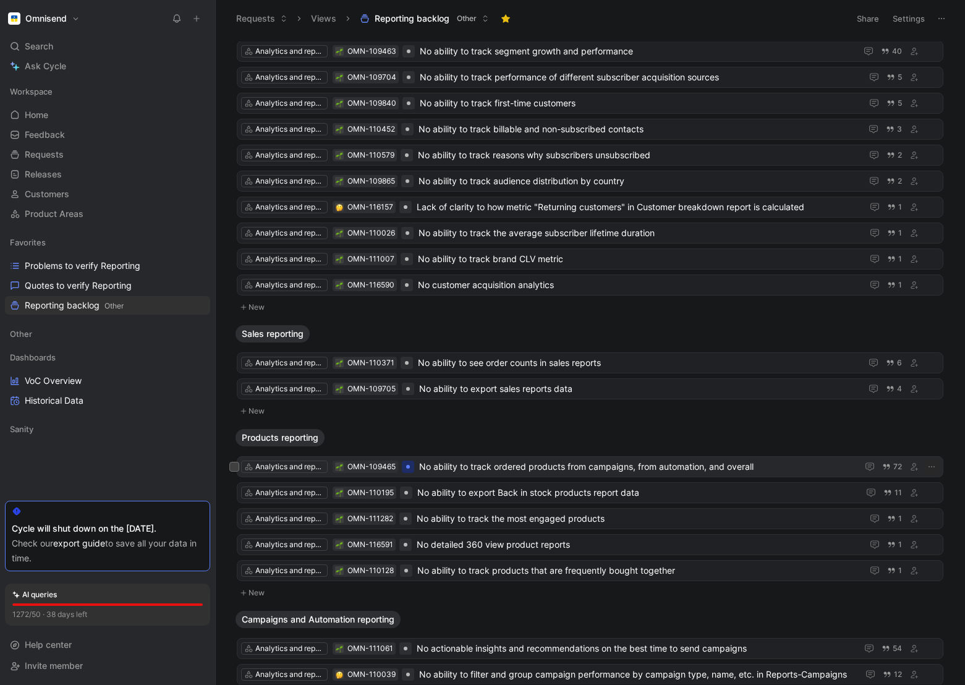
click at [540, 467] on span "No ability to track ordered products from campaigns, from automation, and overa…" at bounding box center [635, 466] width 433 height 15
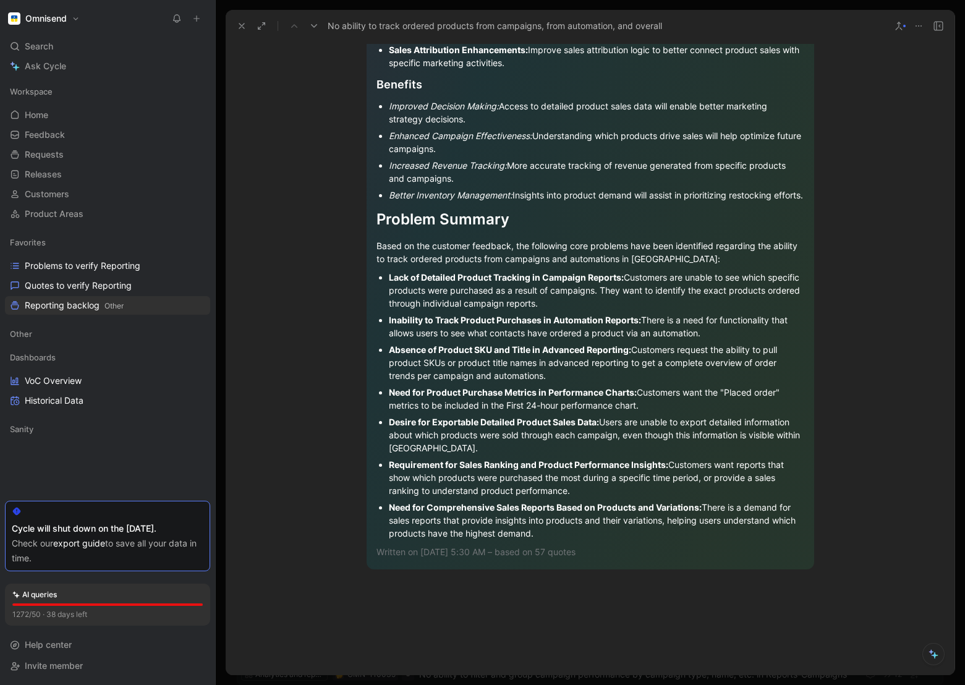
scroll to position [2135, 0]
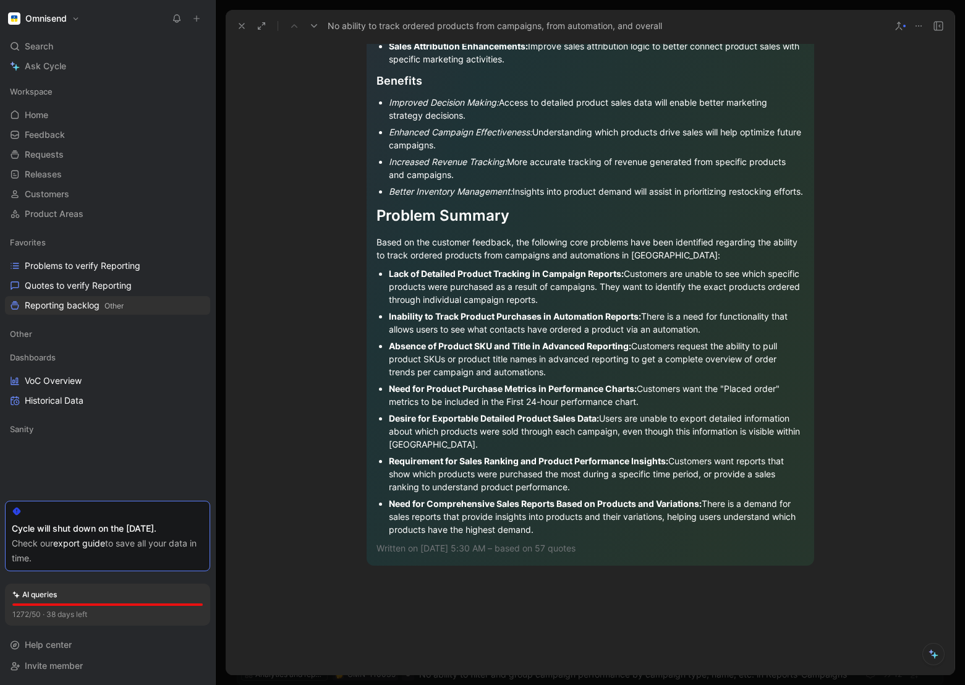
click at [414, 489] on div "Requirement for Sales Ranking and Product Performance Insights: Customers want …" at bounding box center [596, 473] width 415 height 39
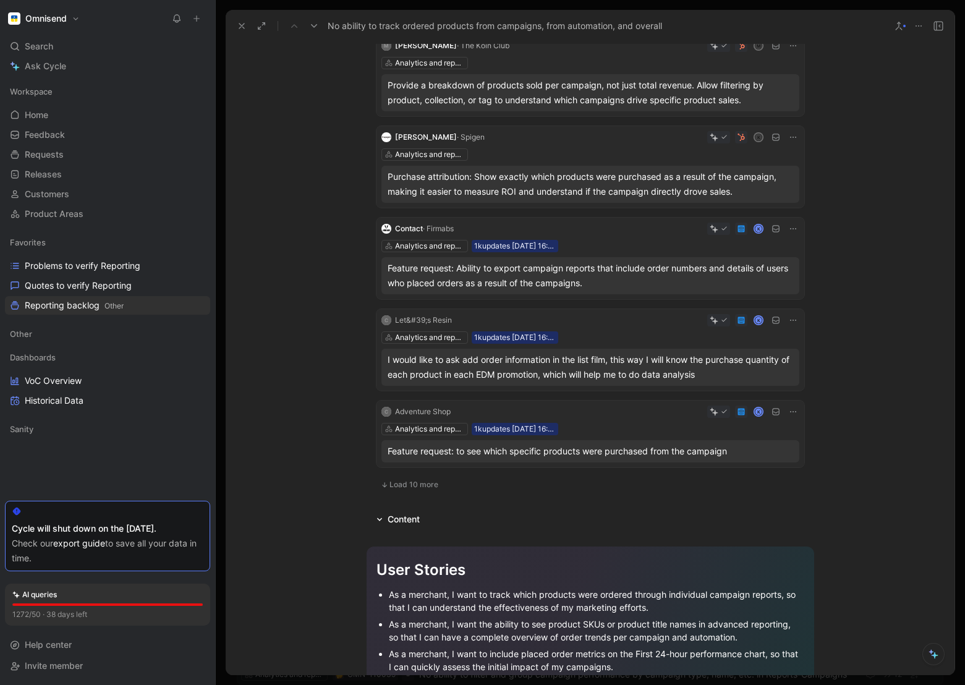
scroll to position [0, 0]
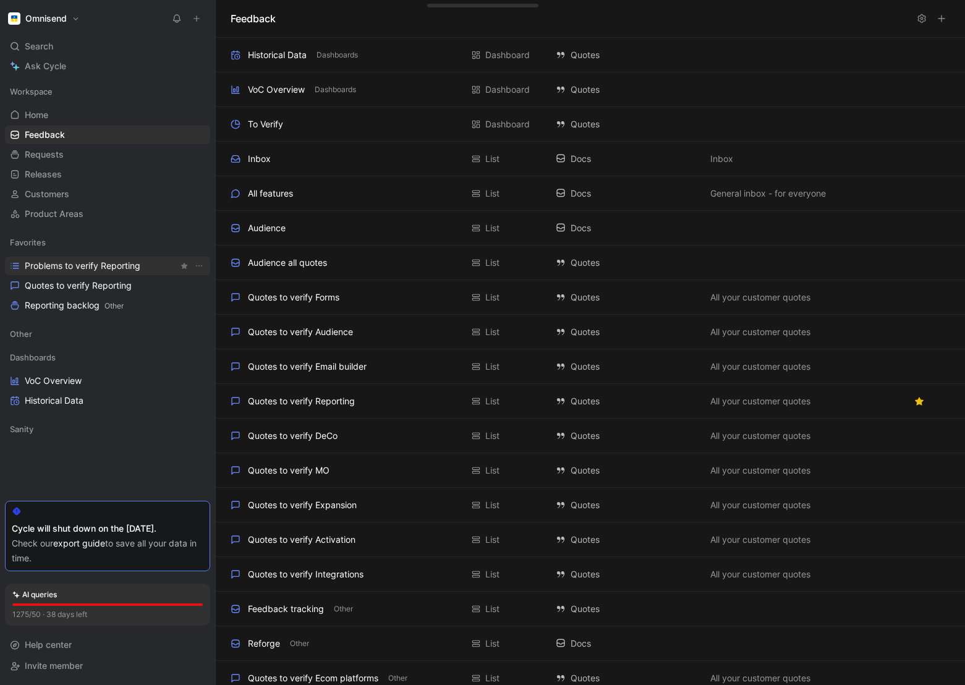
click at [52, 260] on span "Problems to verify Reporting" at bounding box center [83, 266] width 116 height 12
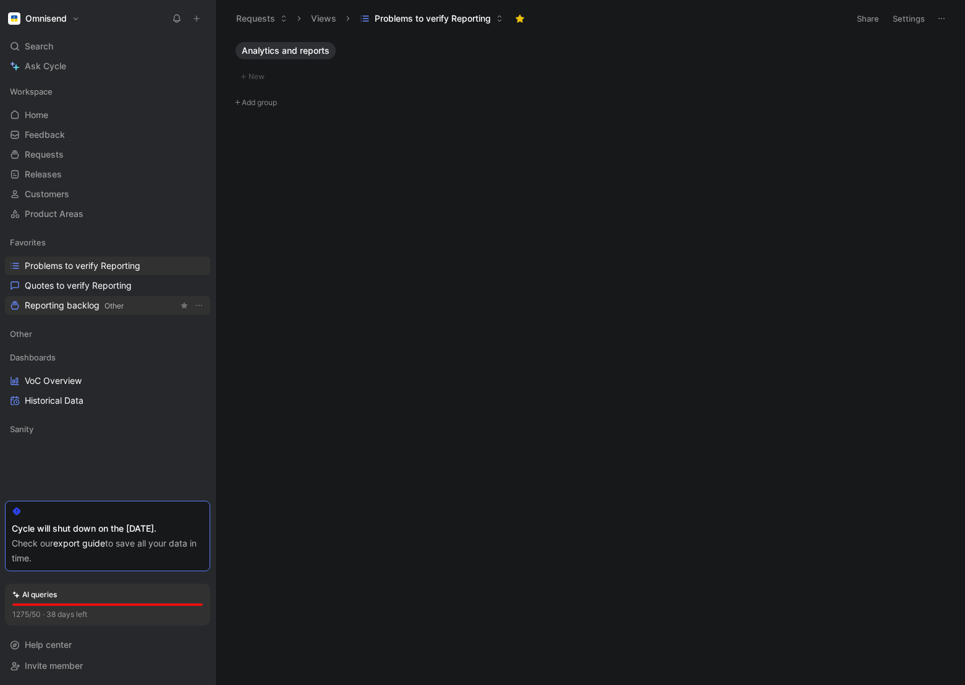
click at [54, 303] on span "Reporting backlog Other" at bounding box center [74, 305] width 99 height 13
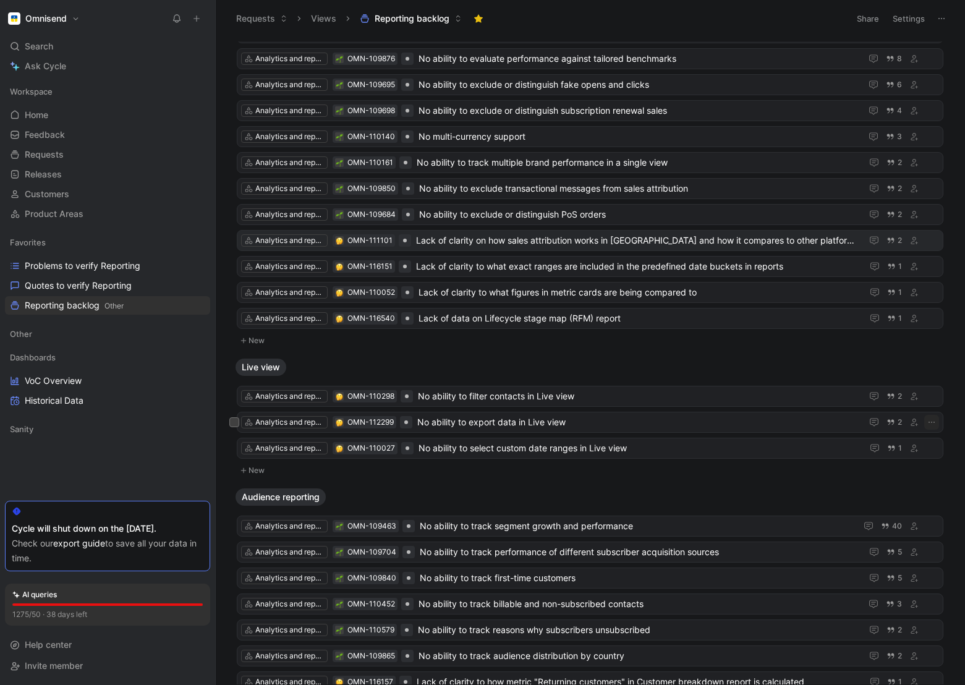
scroll to position [692, 0]
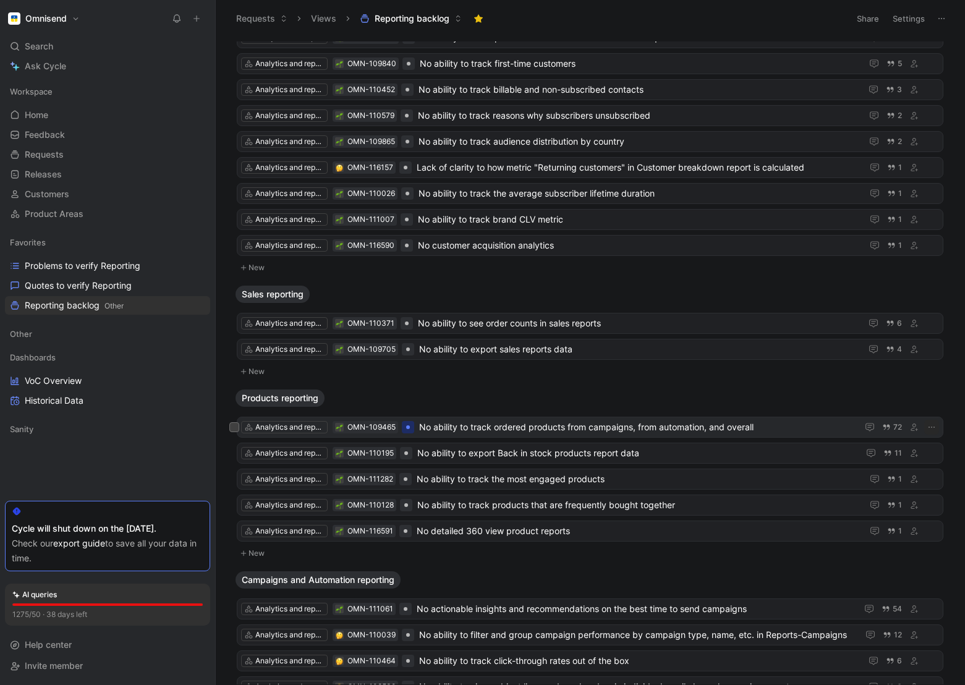
click at [493, 428] on span "No ability to track ordered products from campaigns, from automation, and overa…" at bounding box center [635, 427] width 433 height 15
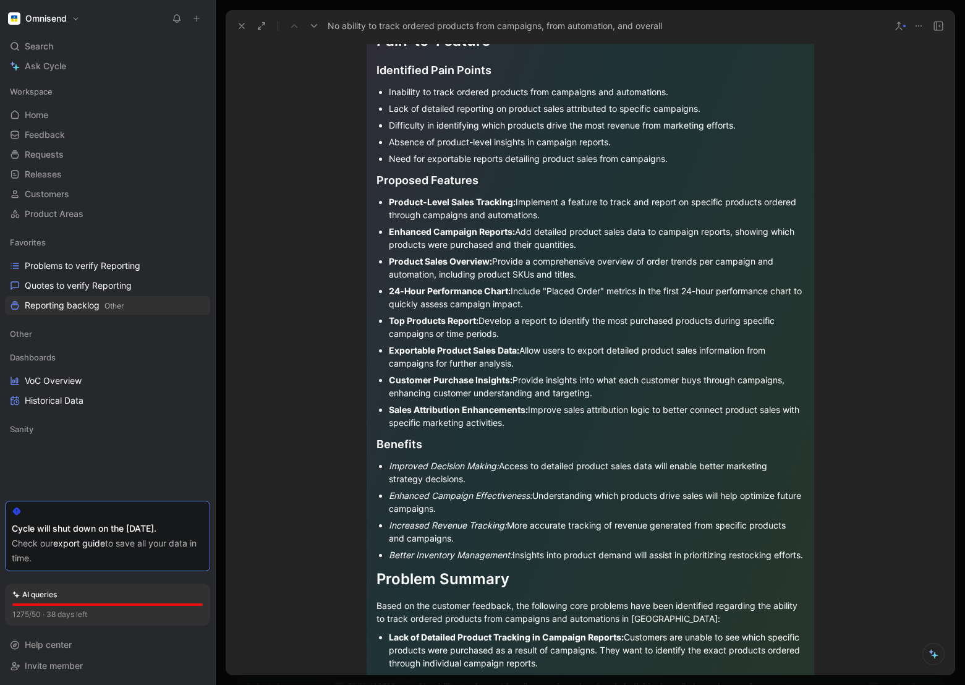
scroll to position [1775, 0]
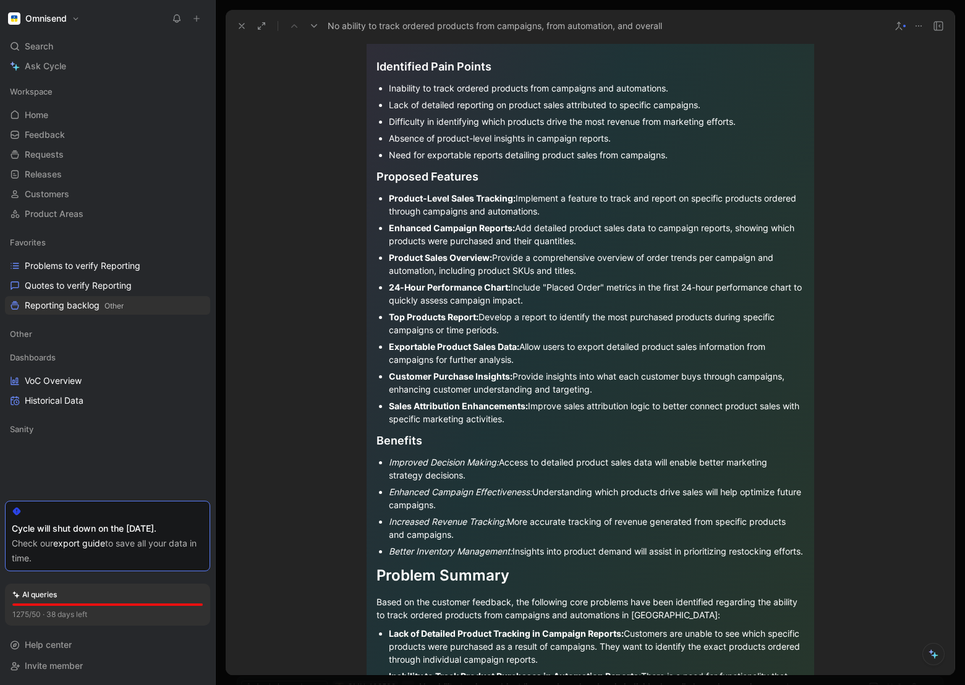
click at [457, 203] on strong "Product-Level Sales Tracking:" at bounding box center [452, 198] width 127 height 11
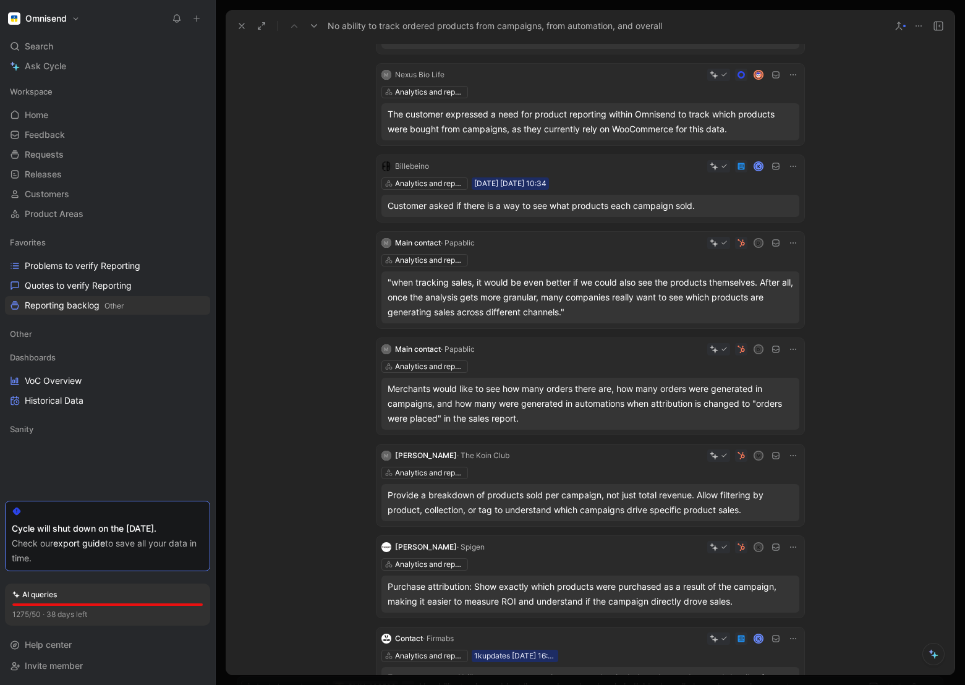
scroll to position [0, 0]
